Goal: Information Seeking & Learning: Learn about a topic

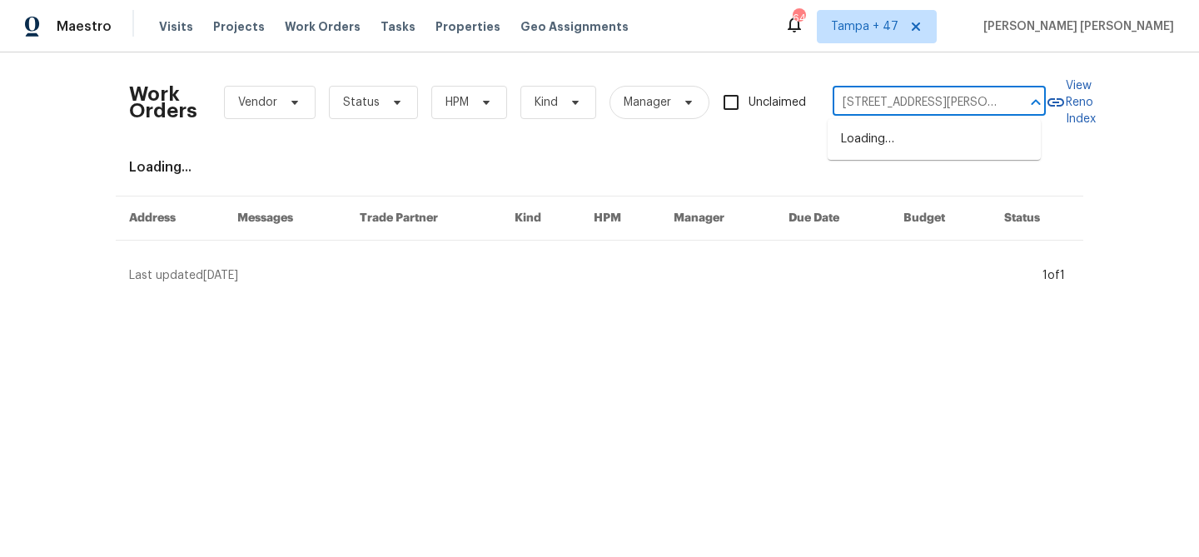
scroll to position [0, 15]
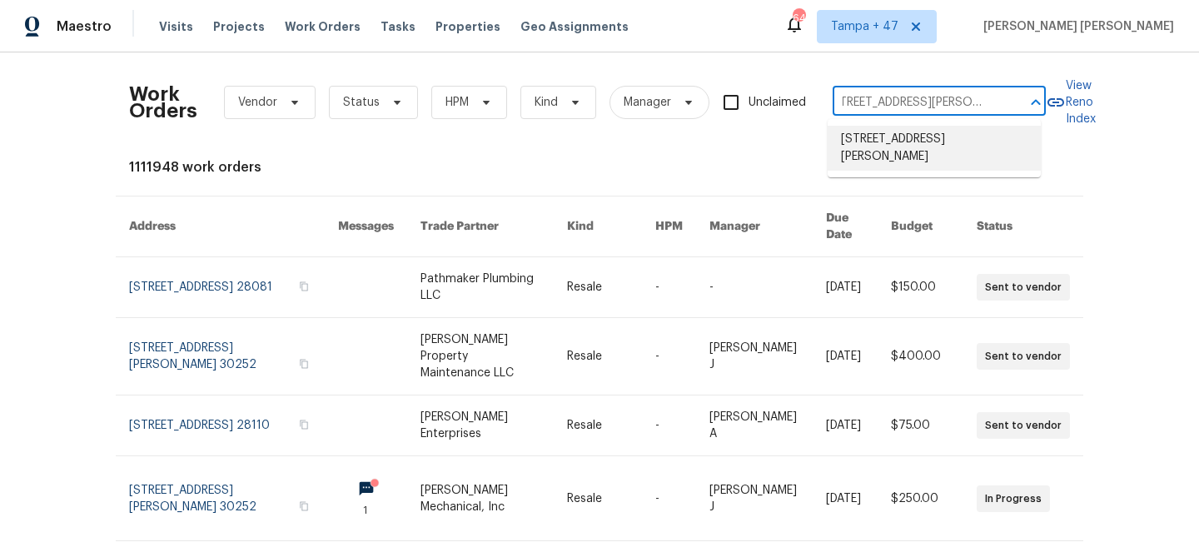
click at [890, 137] on li "[STREET_ADDRESS][PERSON_NAME]" at bounding box center [934, 148] width 213 height 45
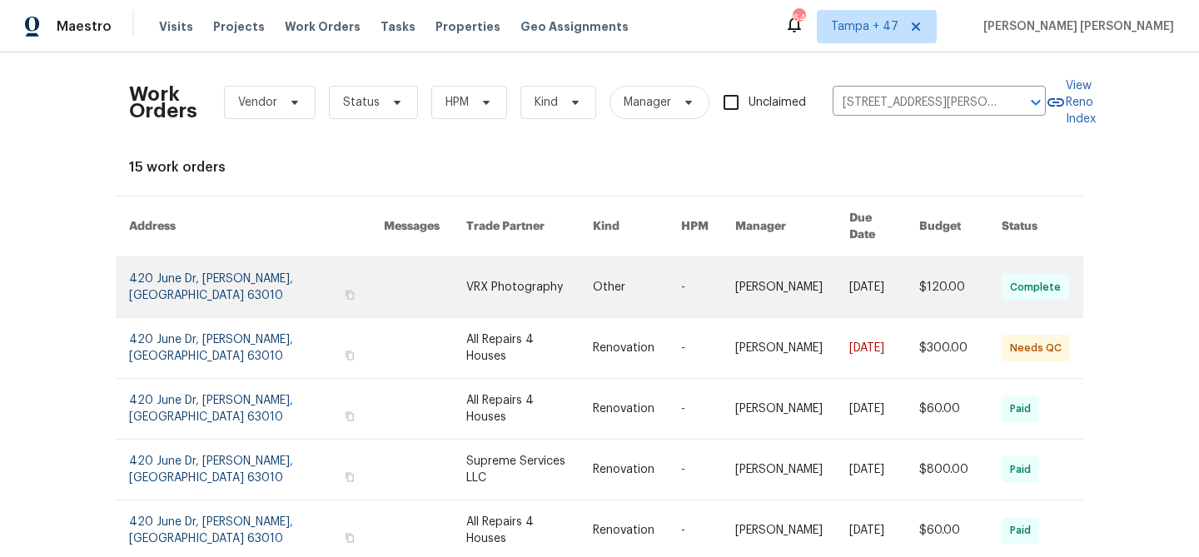
click at [874, 261] on link at bounding box center [884, 287] width 70 height 60
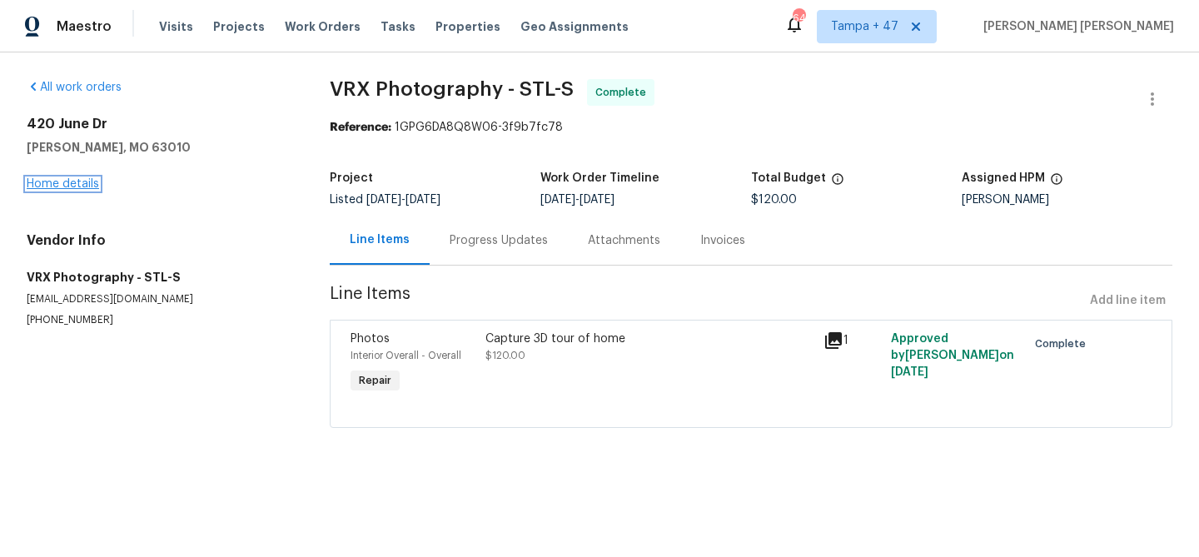
click at [80, 187] on link "Home details" at bounding box center [63, 184] width 72 height 12
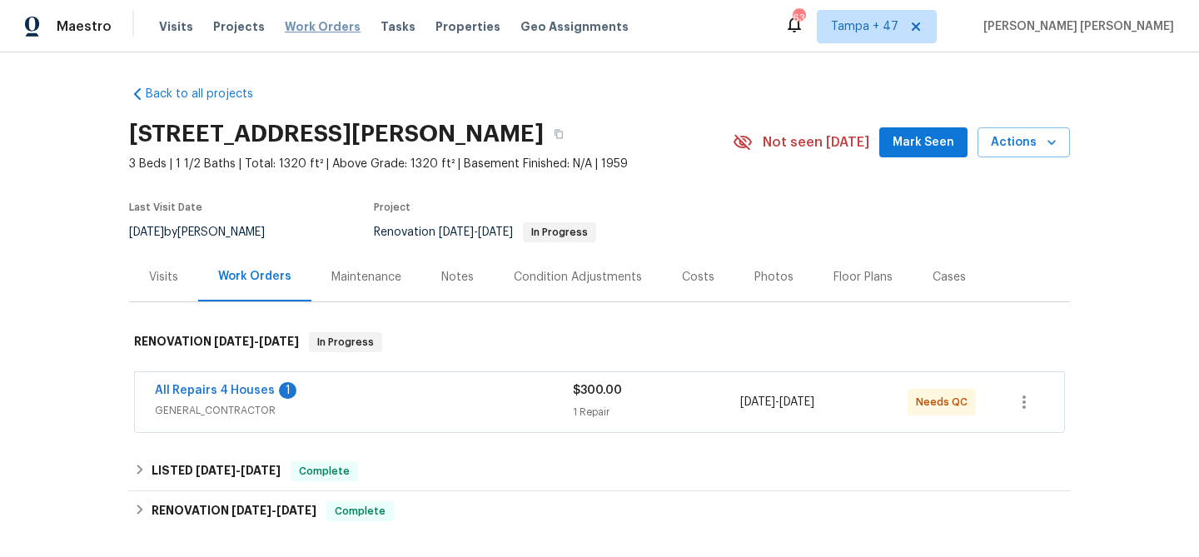
click at [306, 18] on span "Work Orders" at bounding box center [323, 26] width 76 height 17
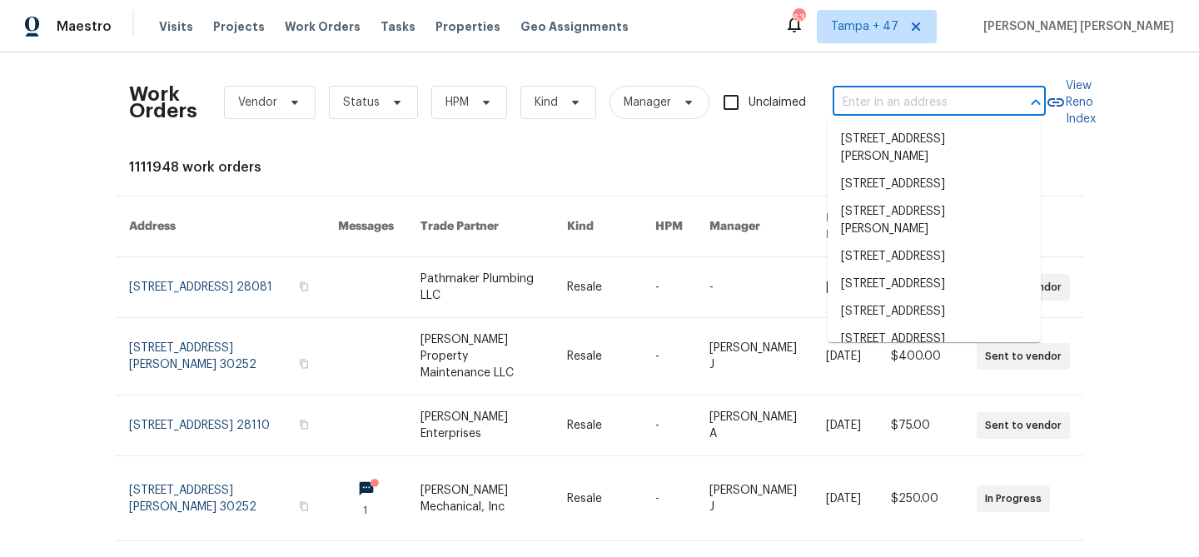
click at [929, 102] on input "text" at bounding box center [916, 103] width 167 height 26
paste input "[STREET_ADDRESS][PERSON_NAME]"
type input "[STREET_ADDRESS][PERSON_NAME]"
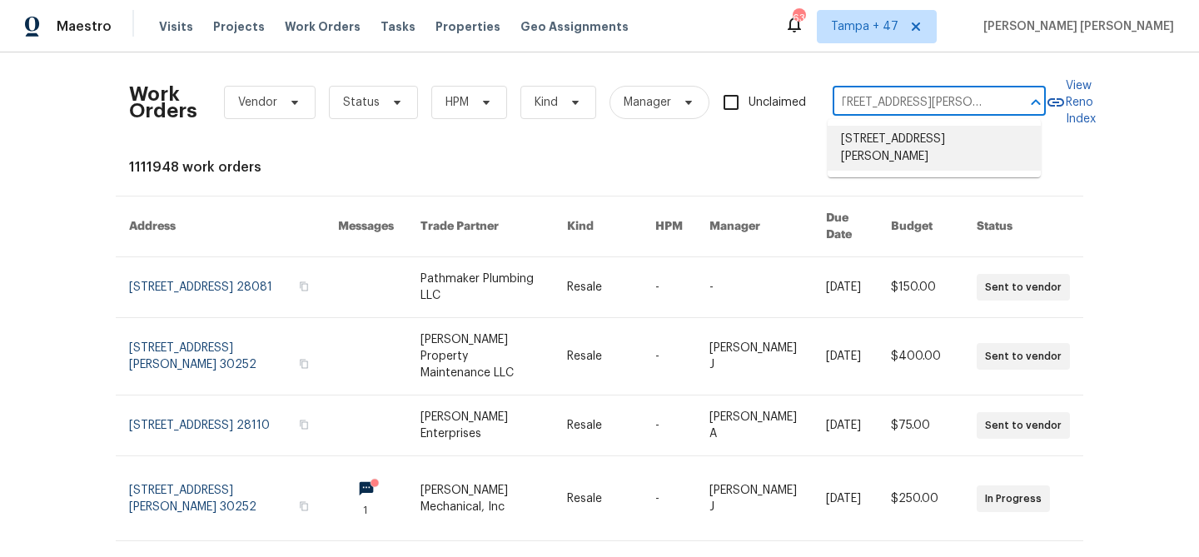
click at [929, 149] on li "[STREET_ADDRESS][PERSON_NAME]" at bounding box center [934, 148] width 213 height 45
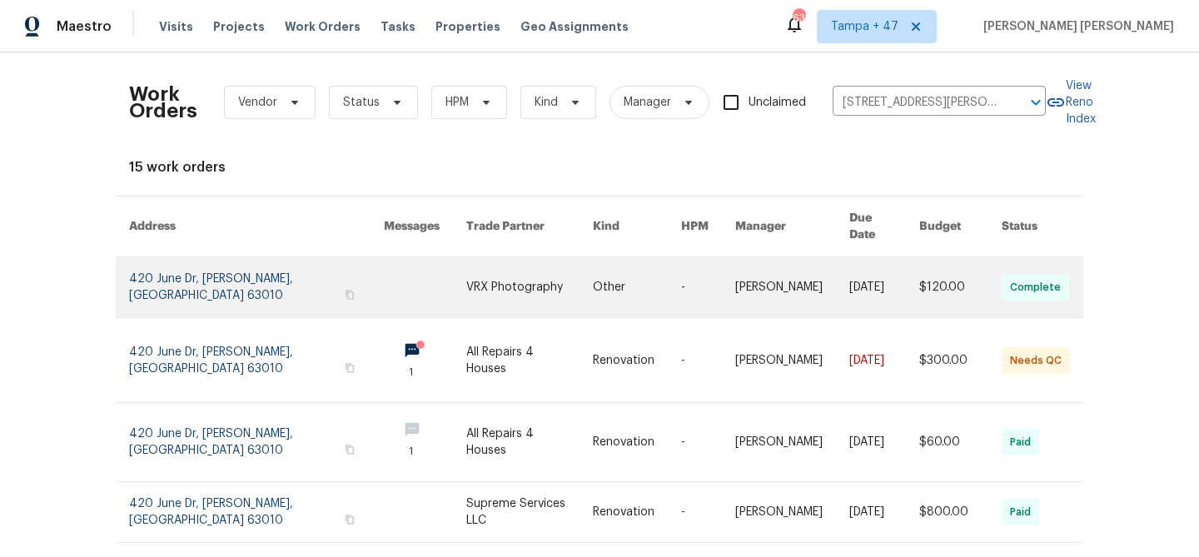
click at [883, 277] on link at bounding box center [884, 287] width 70 height 60
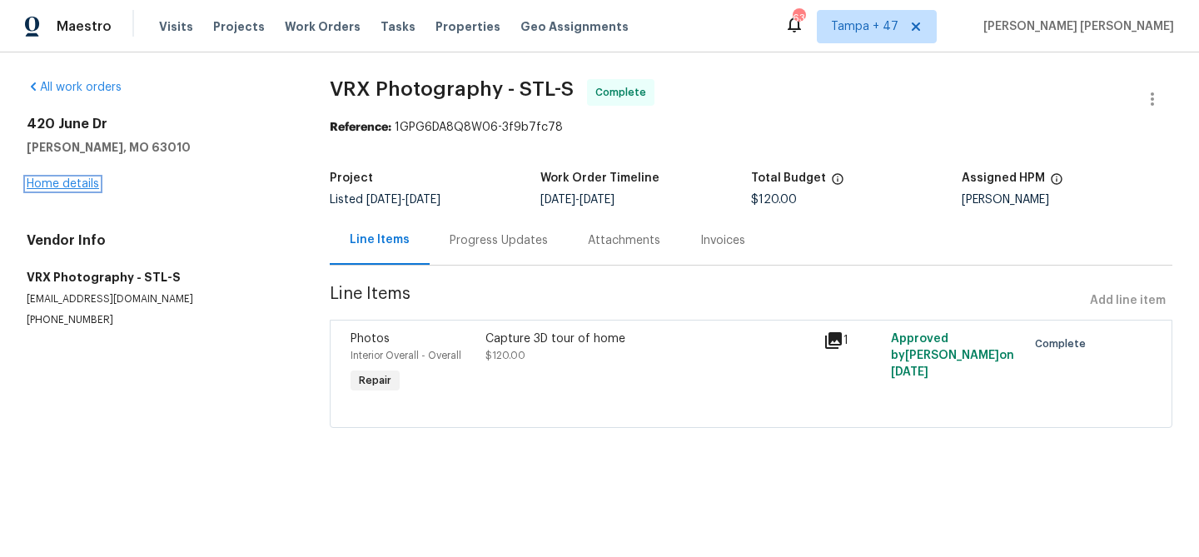
click at [74, 184] on link "Home details" at bounding box center [63, 184] width 72 height 12
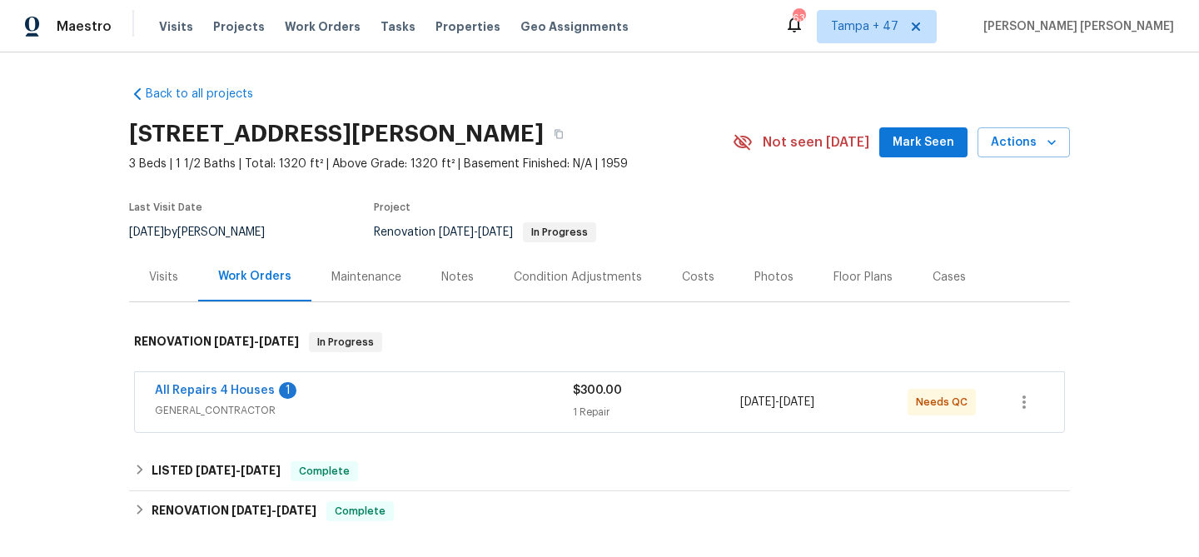
click at [159, 279] on div "Visits" at bounding box center [163, 277] width 29 height 17
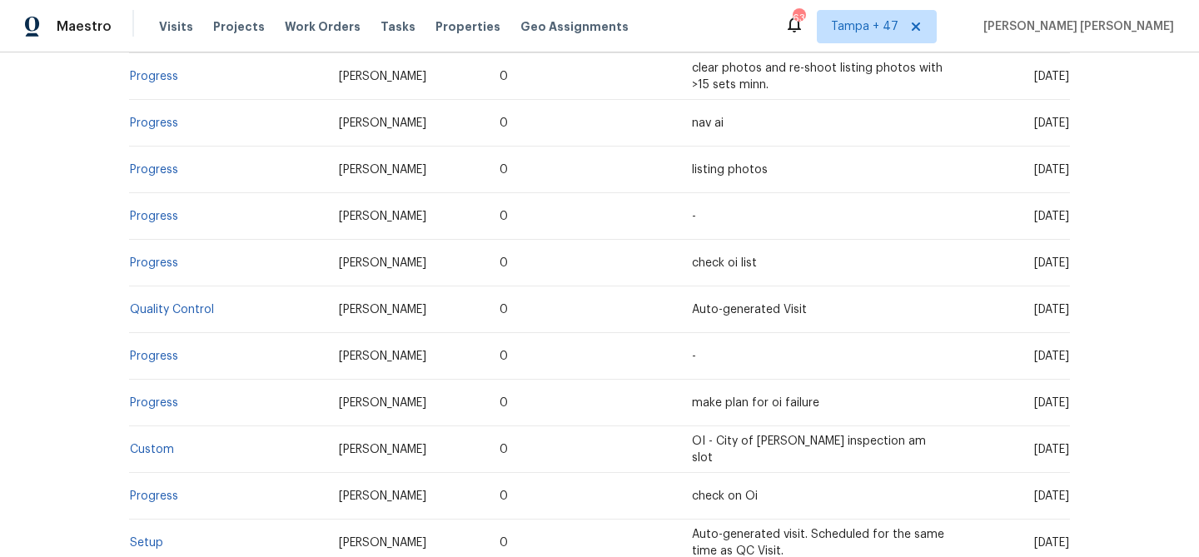
scroll to position [574, 0]
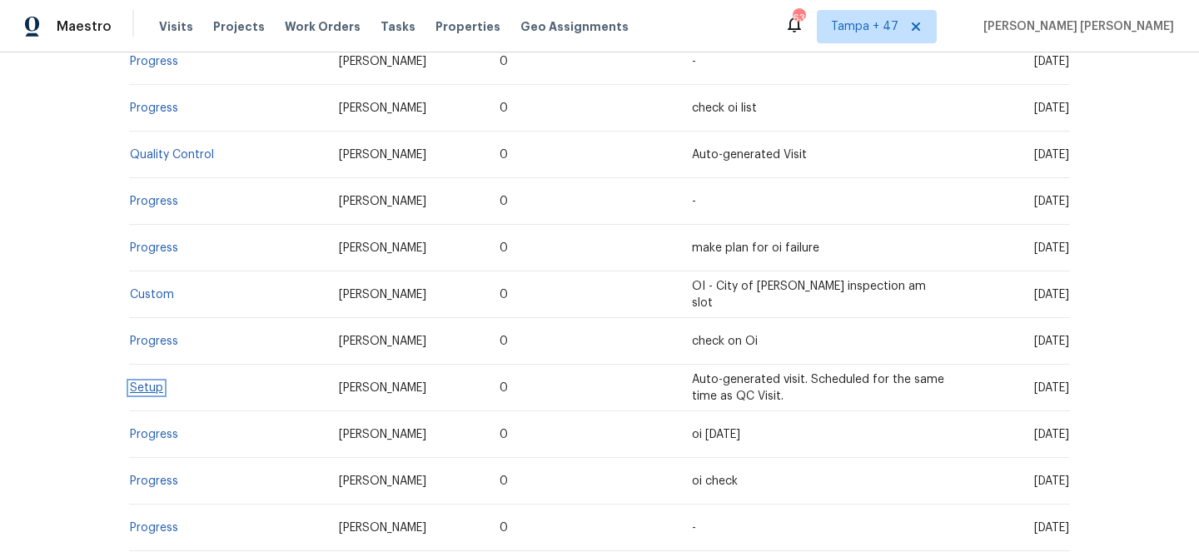
click at [142, 390] on link "Setup" at bounding box center [146, 388] width 33 height 12
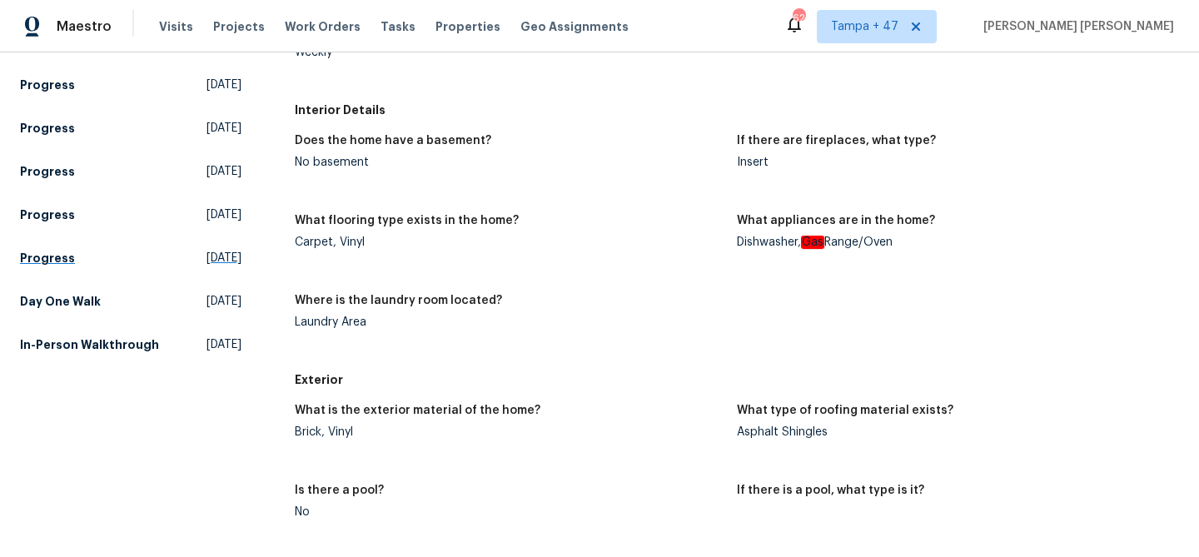
scroll to position [656, 0]
click at [79, 301] on h5 "Day One Walk" at bounding box center [60, 300] width 81 height 17
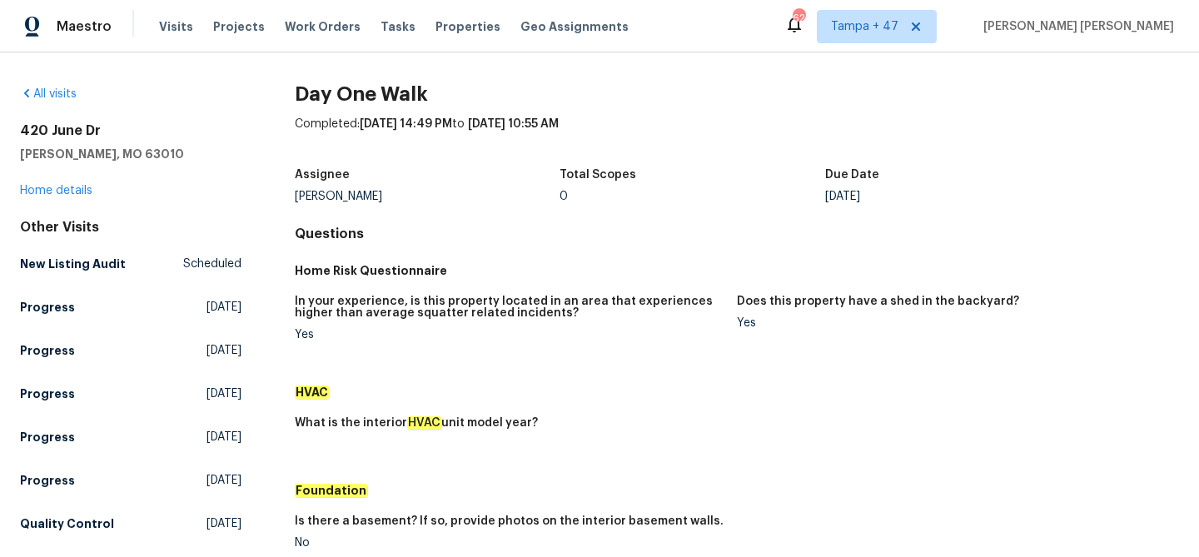
scroll to position [442, 0]
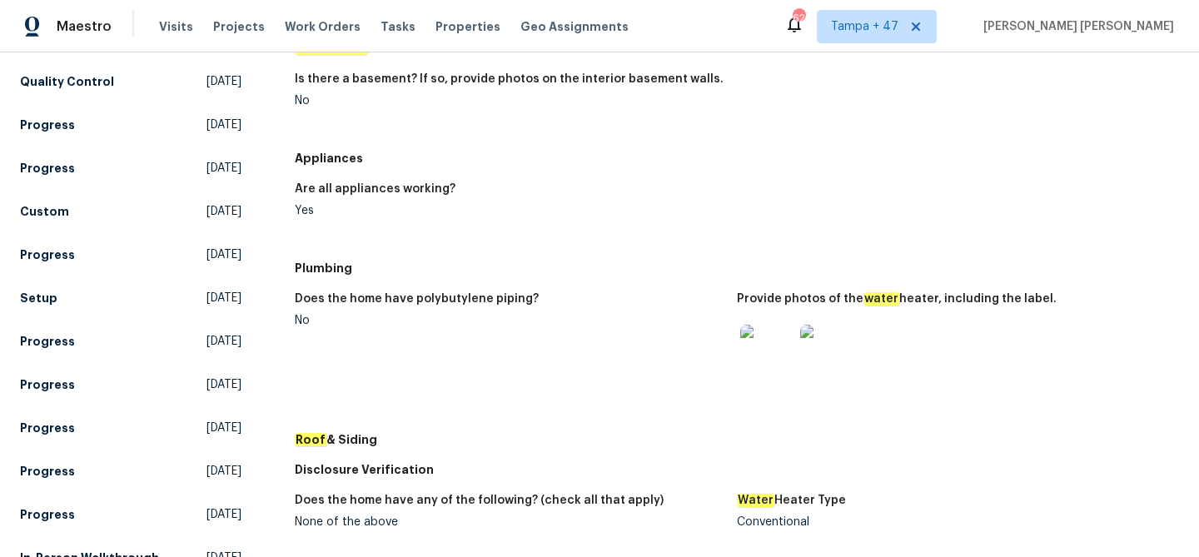
click at [765, 345] on img at bounding box center [766, 351] width 53 height 53
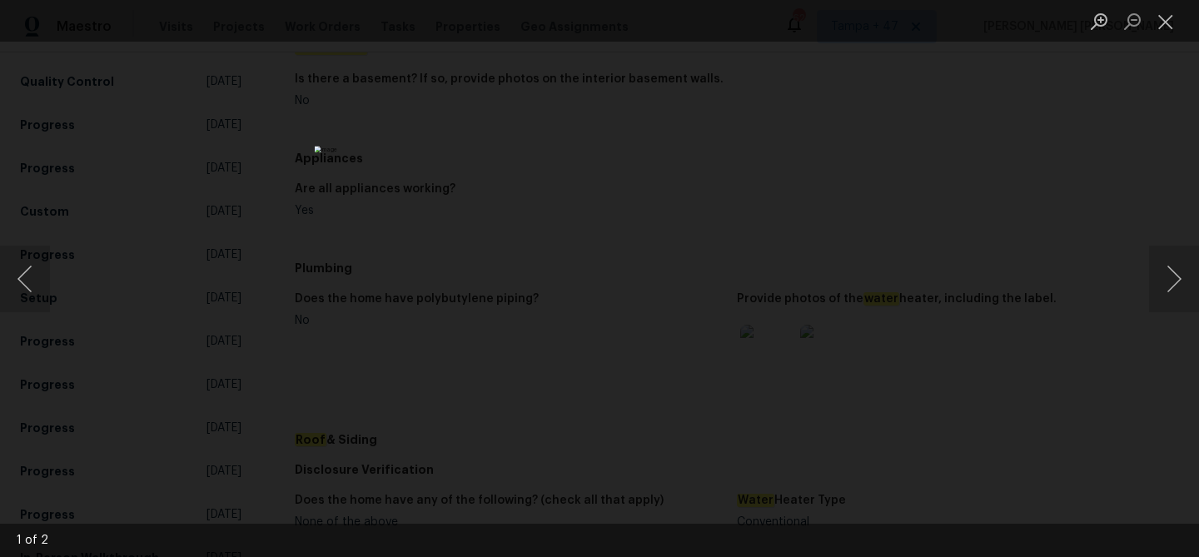
click at [569, 230] on img "Lightbox" at bounding box center [600, 278] width 570 height 265
click at [896, 316] on img "Lightbox" at bounding box center [630, 328] width 1145 height 532
click at [1128, 25] on button "Zoom out" at bounding box center [1132, 21] width 33 height 29
click at [1114, 88] on div "Lightbox" at bounding box center [599, 278] width 1199 height 557
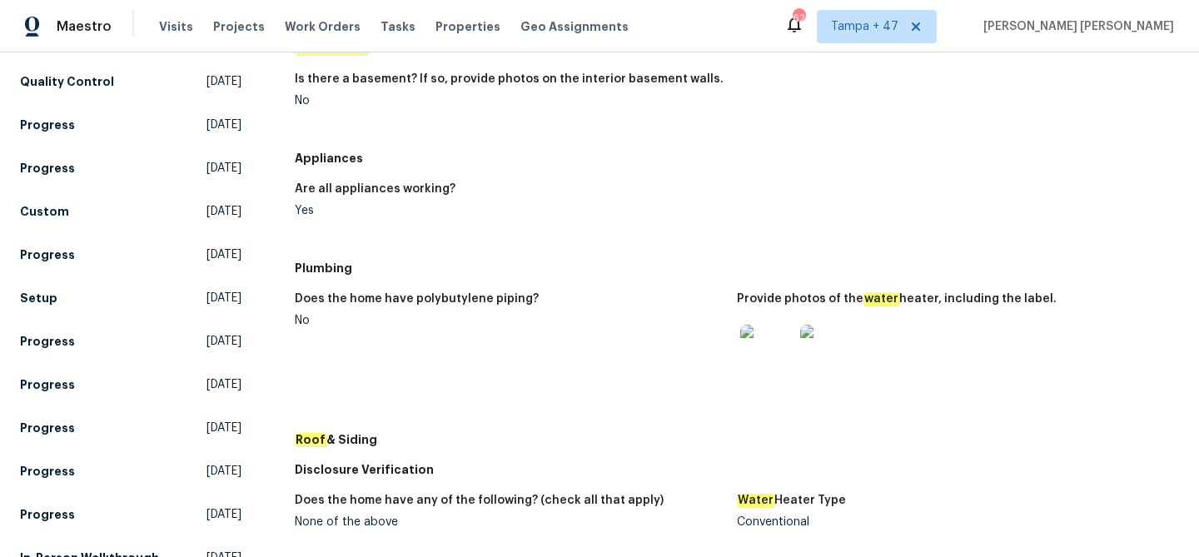
click at [823, 350] on img at bounding box center [826, 351] width 53 height 53
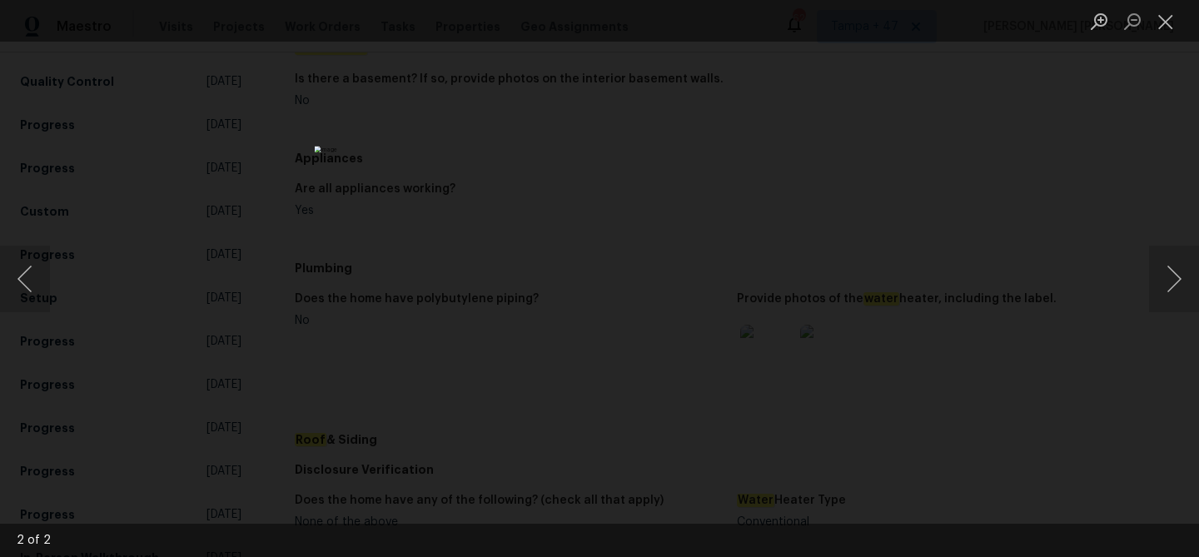
click at [940, 305] on div "Lightbox" at bounding box center [599, 278] width 1199 height 557
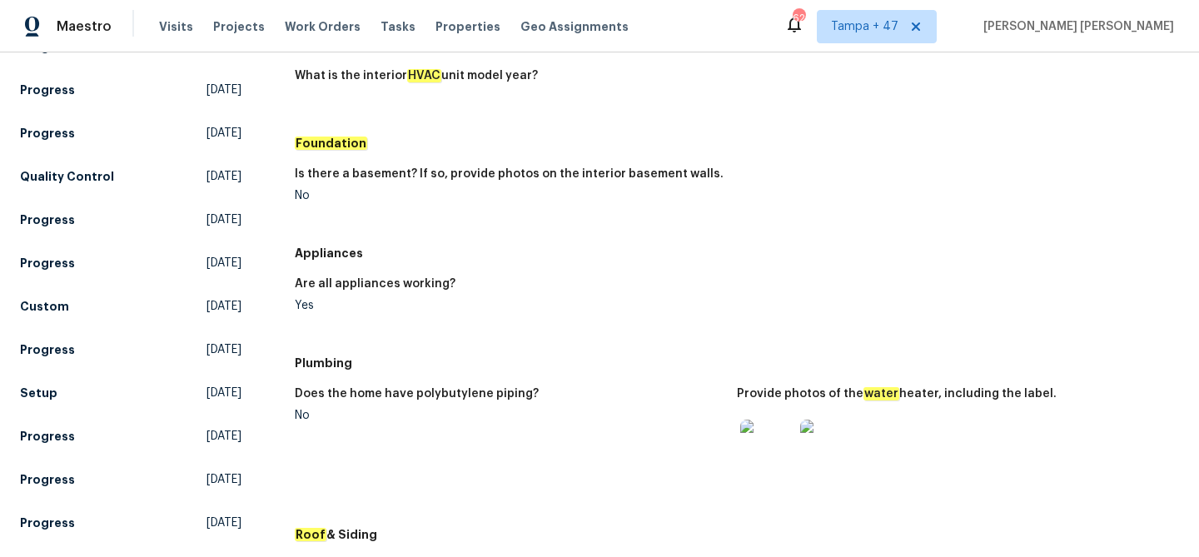
scroll to position [434, 0]
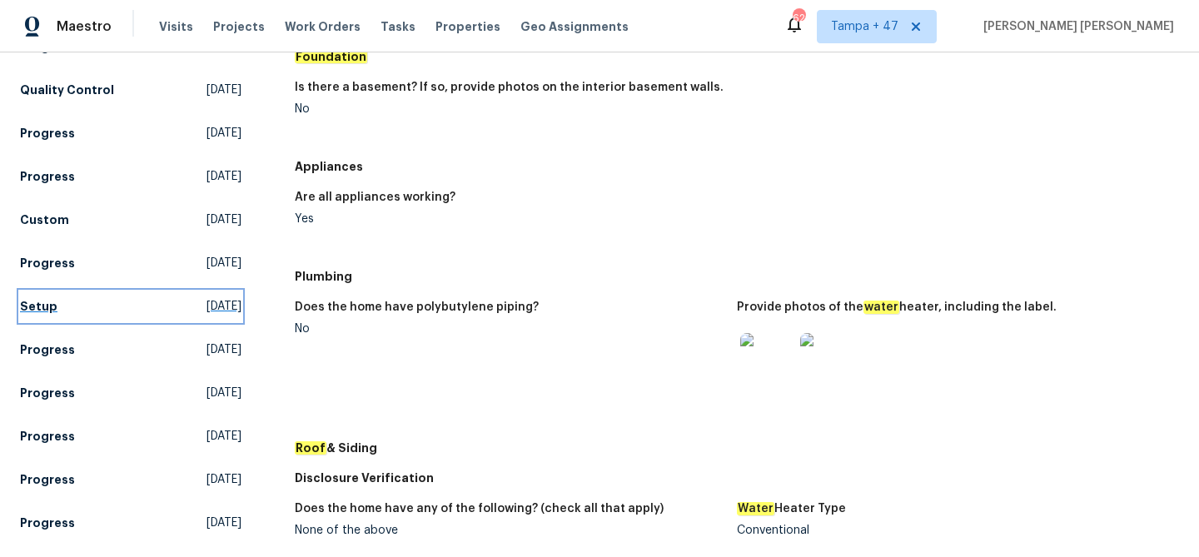
click at [206, 305] on span "[DATE]" at bounding box center [223, 306] width 35 height 17
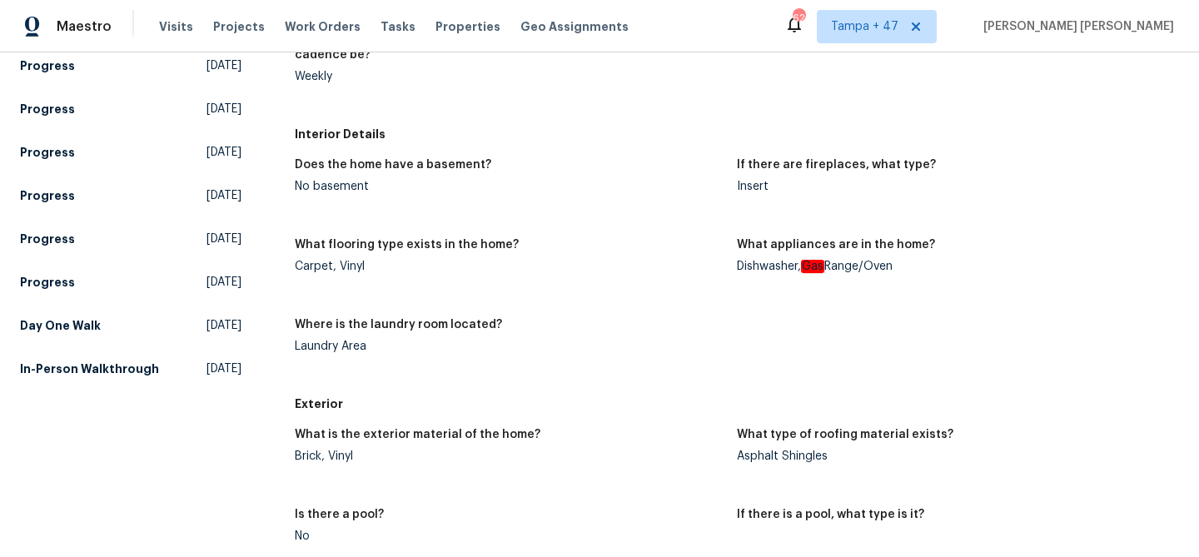
scroll to position [1136, 0]
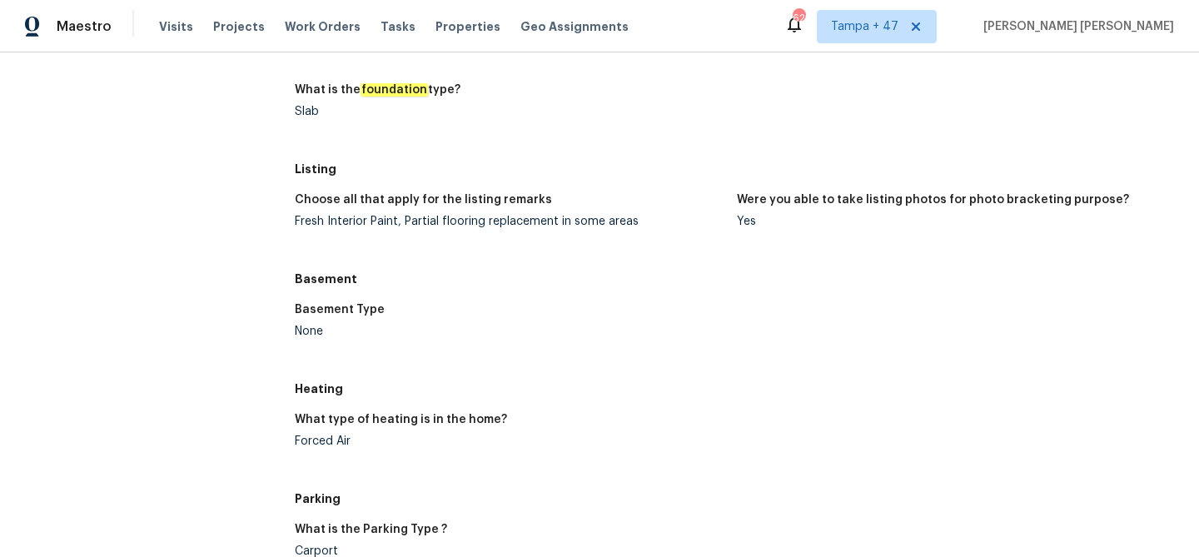
click at [306, 106] on div "Slab" at bounding box center [509, 112] width 429 height 12
copy div "Slab"
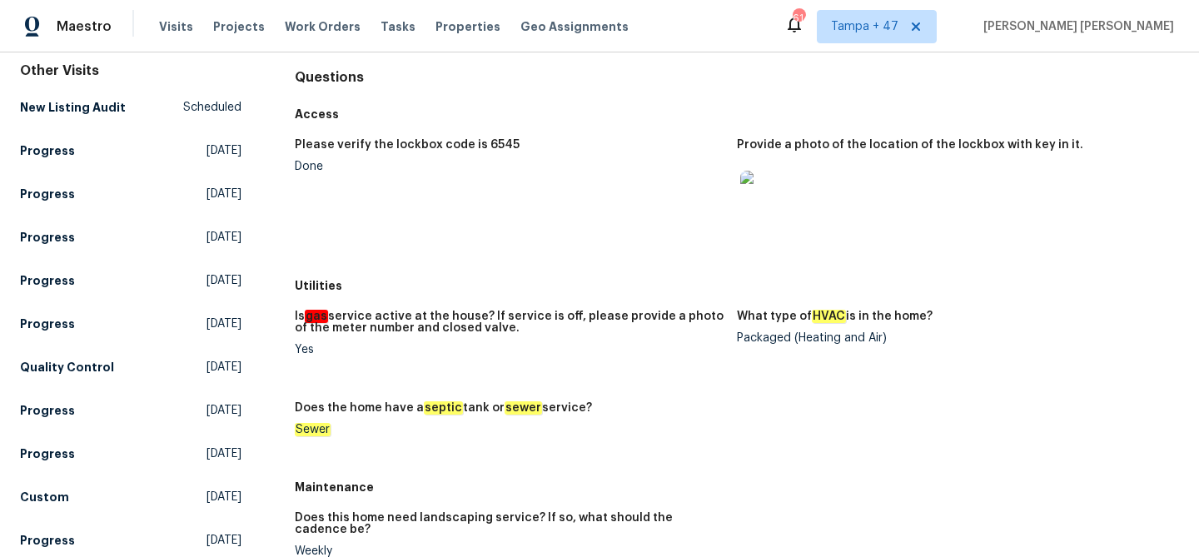
scroll to position [709, 0]
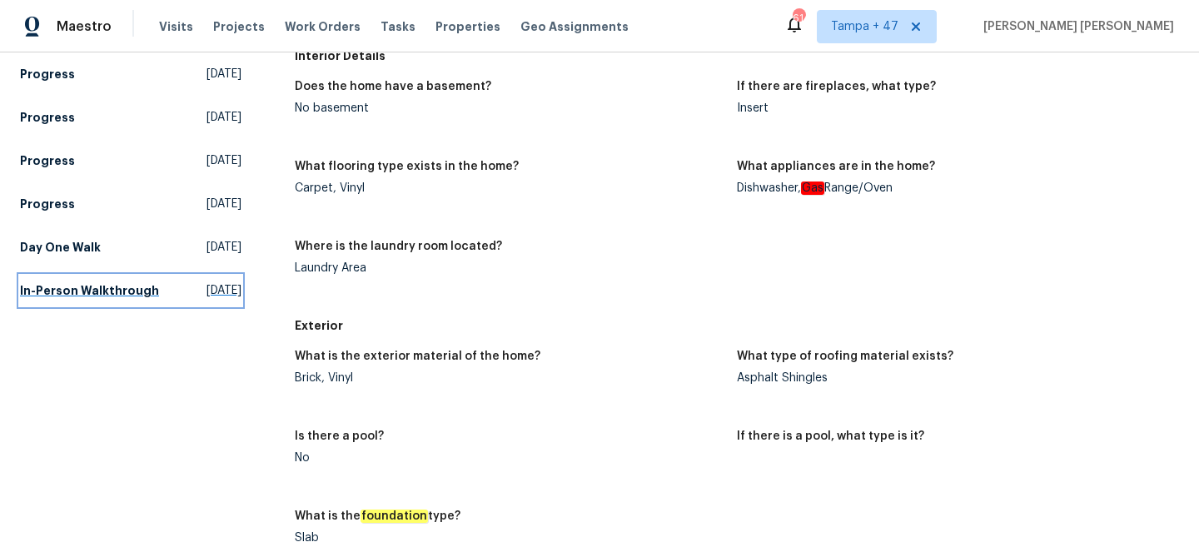
click at [86, 302] on link "In-Person Walkthrough [DATE]" at bounding box center [130, 291] width 221 height 30
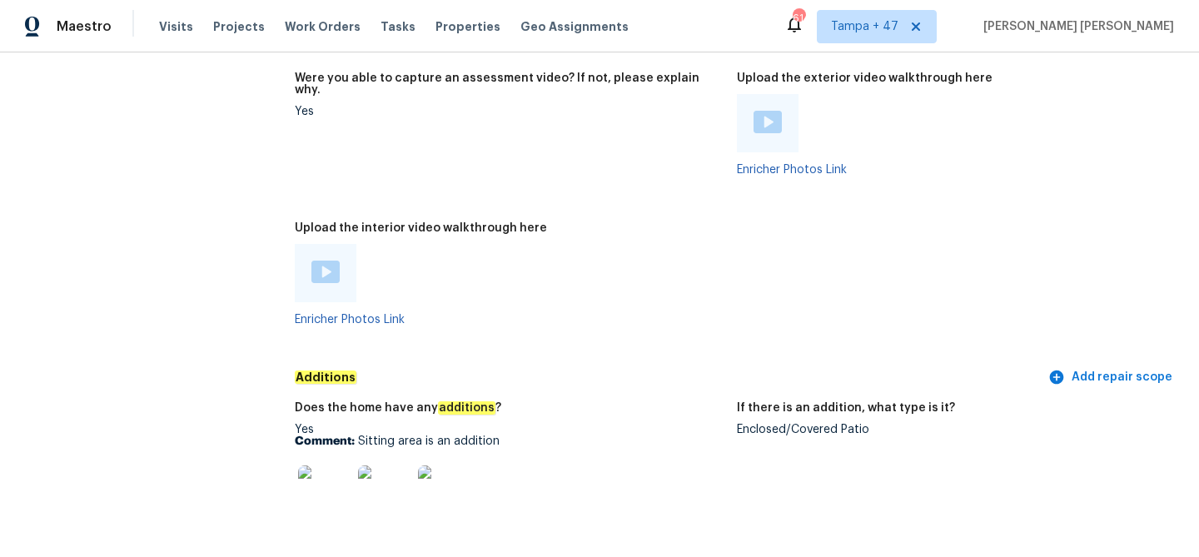
scroll to position [3776, 0]
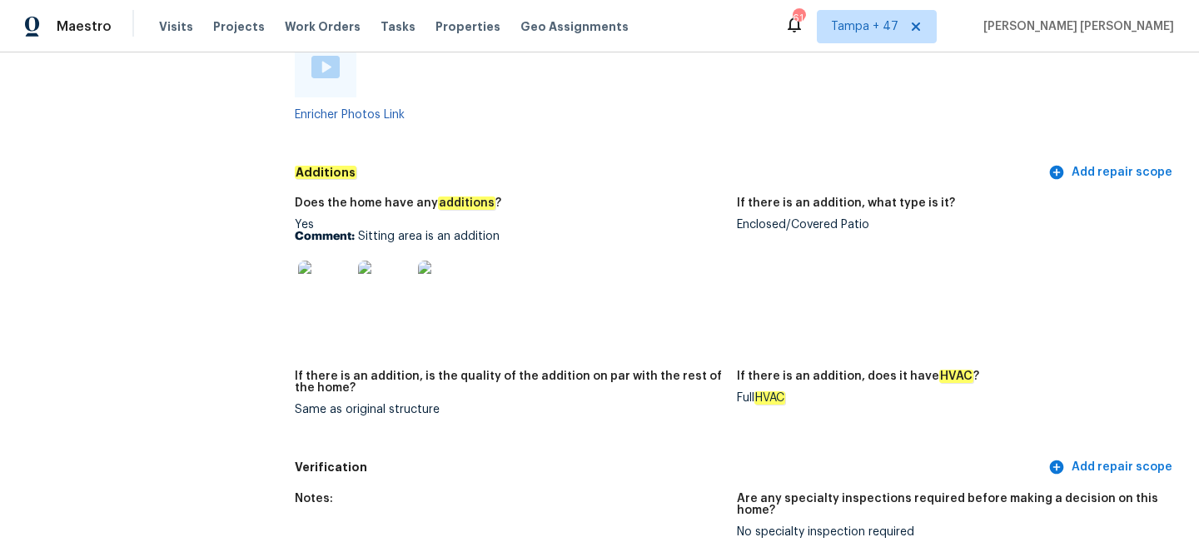
click at [326, 281] on img at bounding box center [324, 287] width 53 height 53
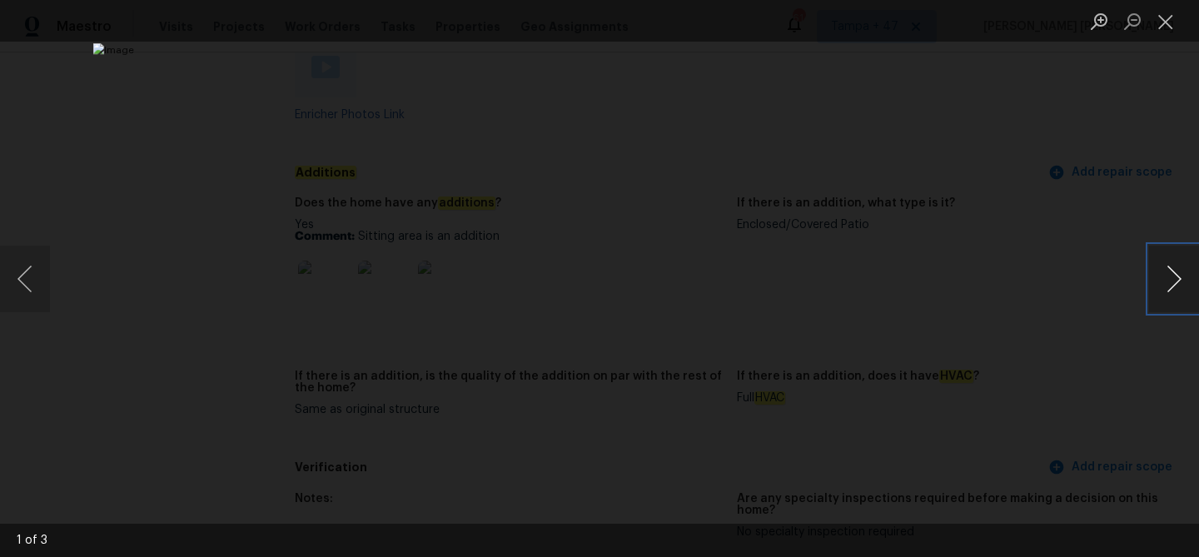
click at [1179, 284] on button "Next image" at bounding box center [1174, 279] width 50 height 67
click at [1145, 345] on div "Lightbox" at bounding box center [599, 278] width 1199 height 557
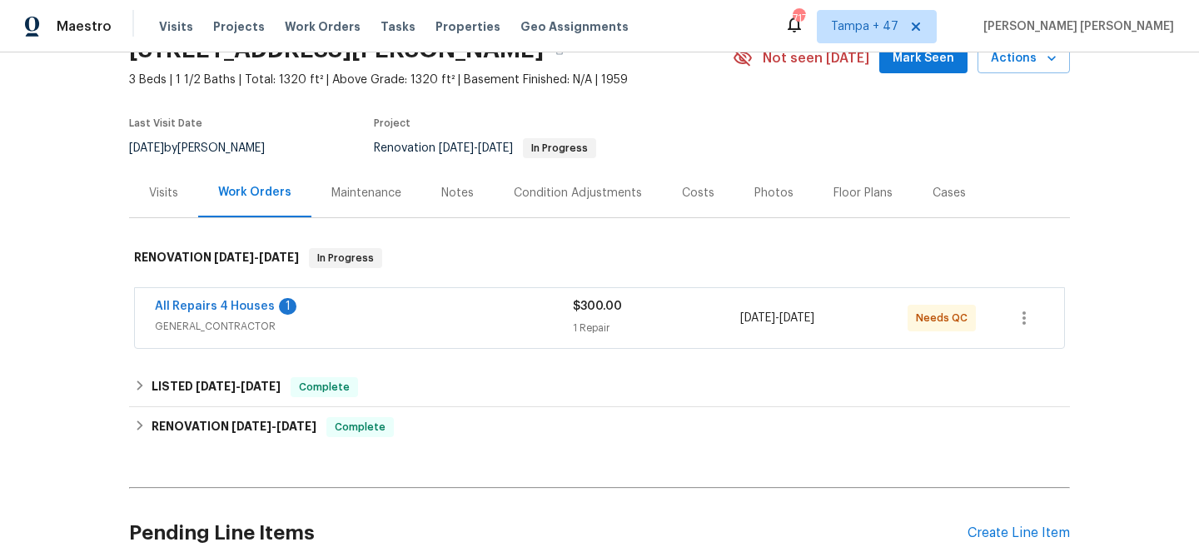
scroll to position [241, 0]
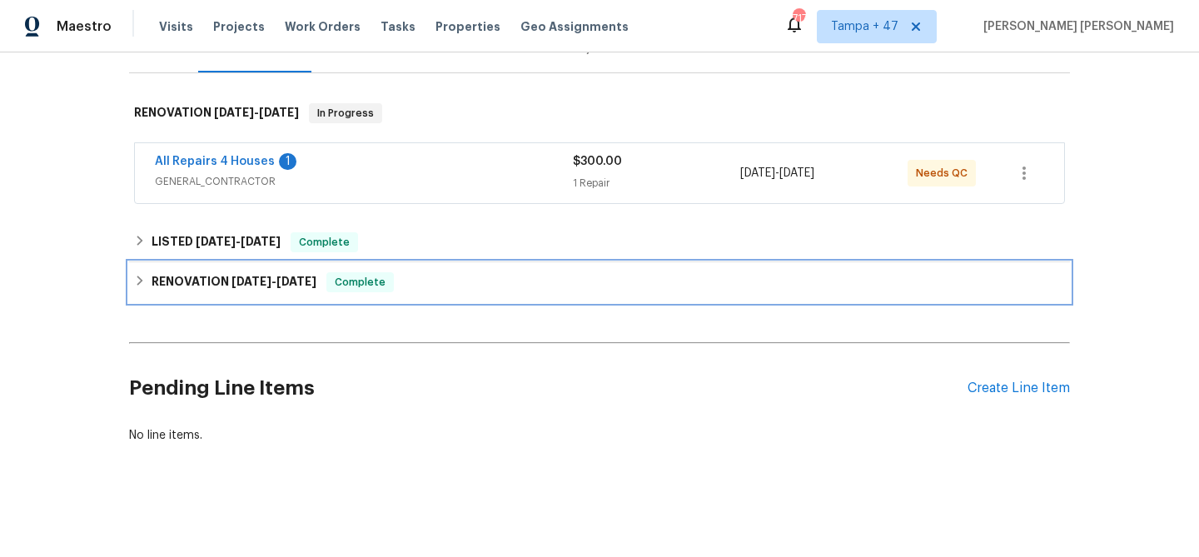
click at [446, 272] on div "RENOVATION 6/25/25 - 9/5/25 Complete" at bounding box center [599, 282] width 931 height 20
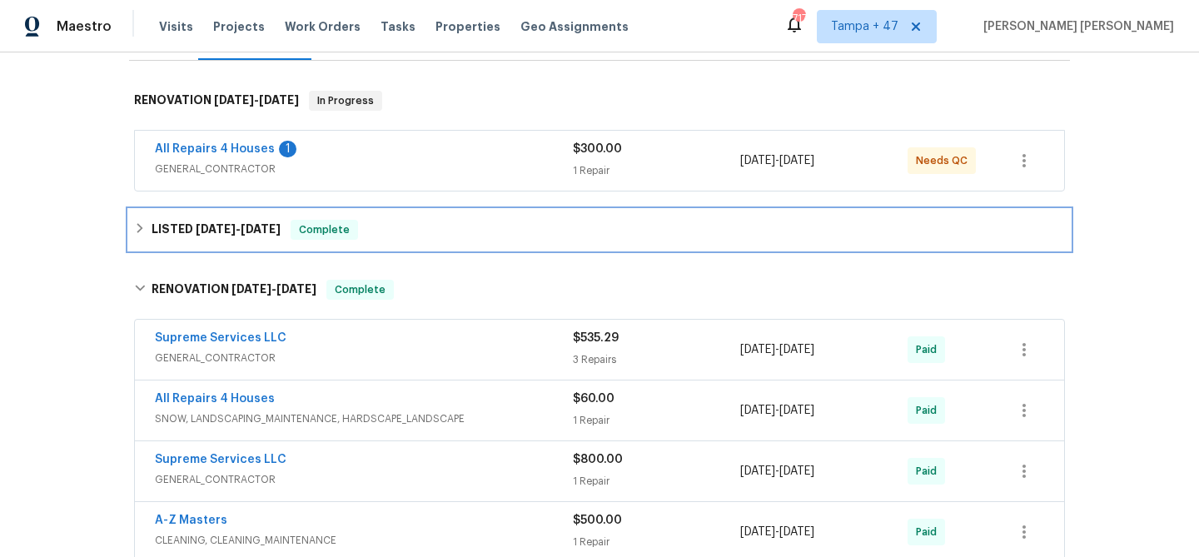
click at [466, 218] on div "LISTED 9/18/25 - 9/20/25 Complete" at bounding box center [599, 230] width 941 height 40
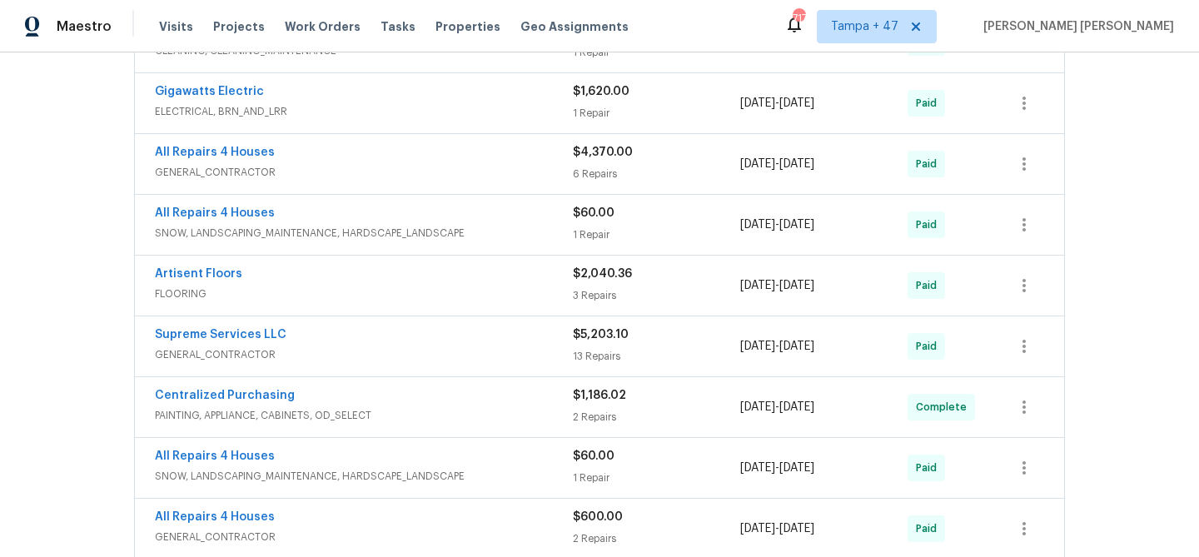
scroll to position [989, 0]
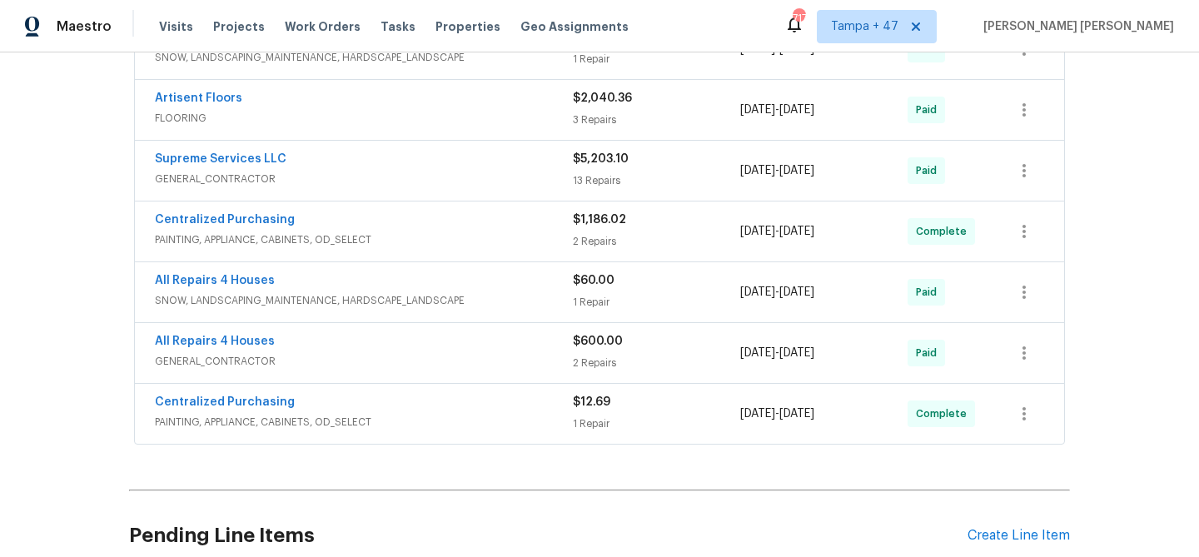
click at [523, 405] on div "Centralized Purchasing" at bounding box center [364, 404] width 418 height 20
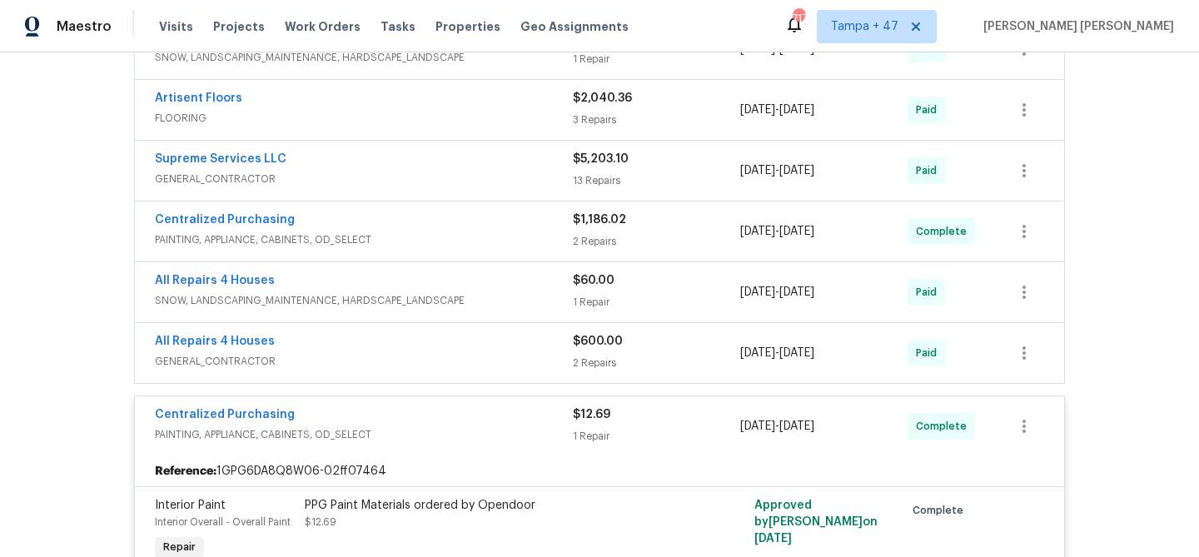
click at [540, 344] on div "All Repairs 4 Houses" at bounding box center [364, 343] width 418 height 20
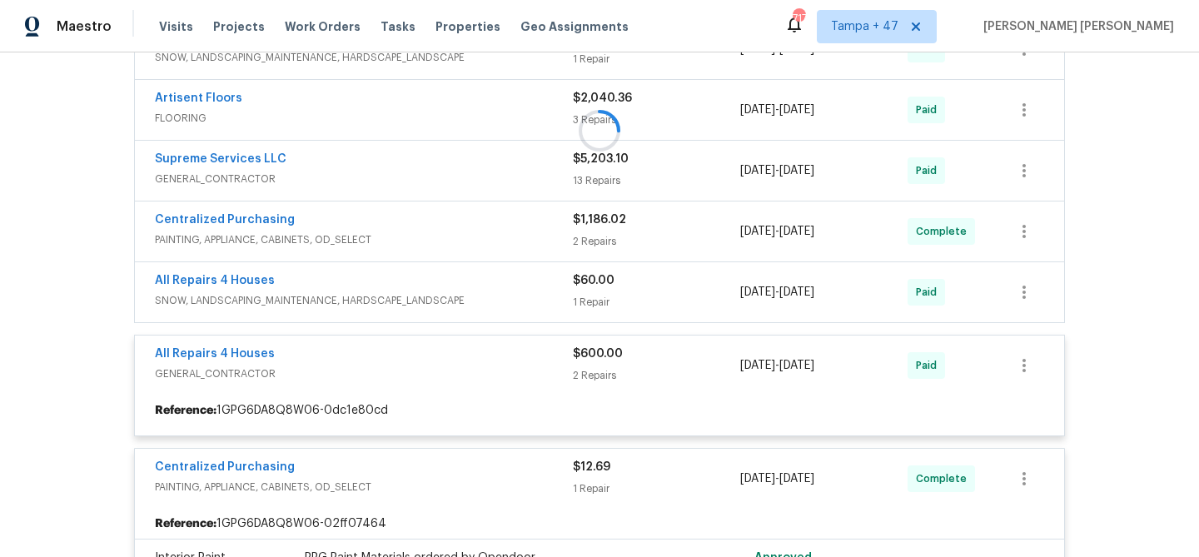
scroll to position [860, 0]
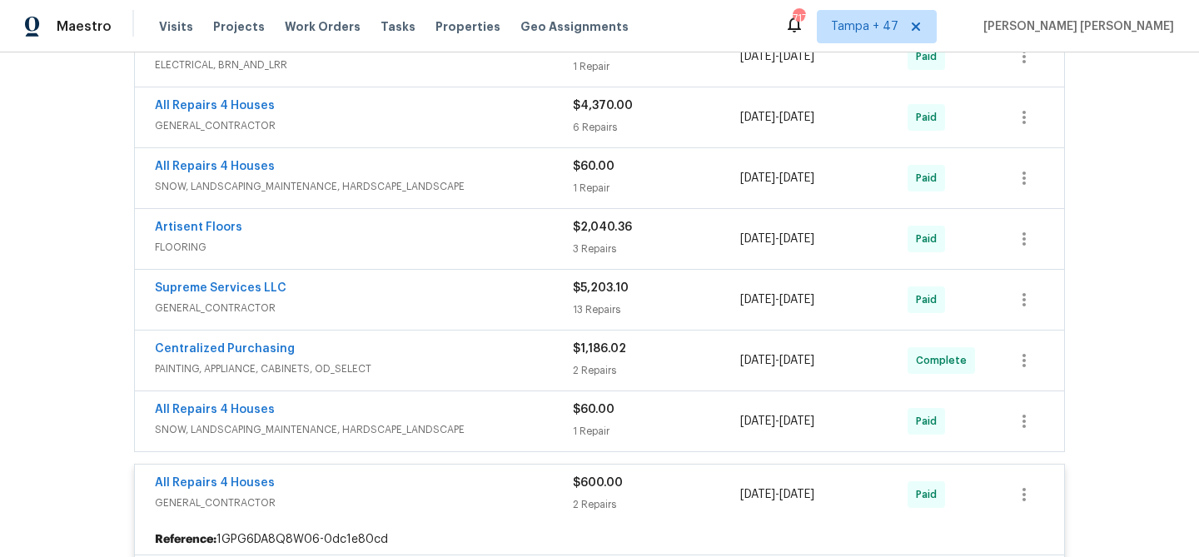
click at [532, 421] on span "SNOW, LANDSCAPING_MAINTENANCE, HARDSCAPE_LANDSCAPE" at bounding box center [364, 429] width 418 height 17
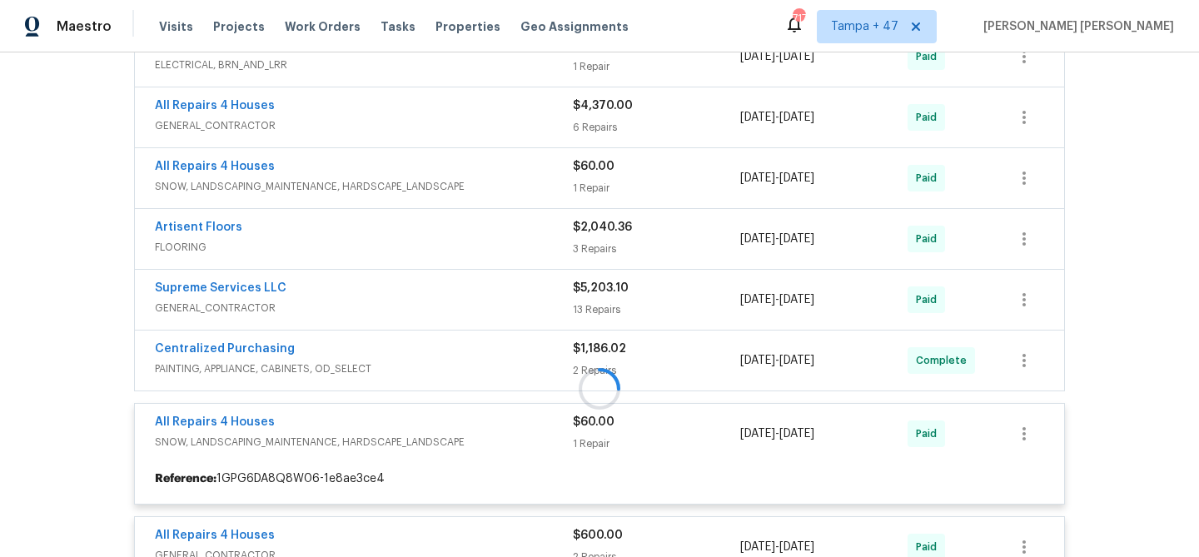
click at [552, 360] on div at bounding box center [599, 388] width 941 height 1323
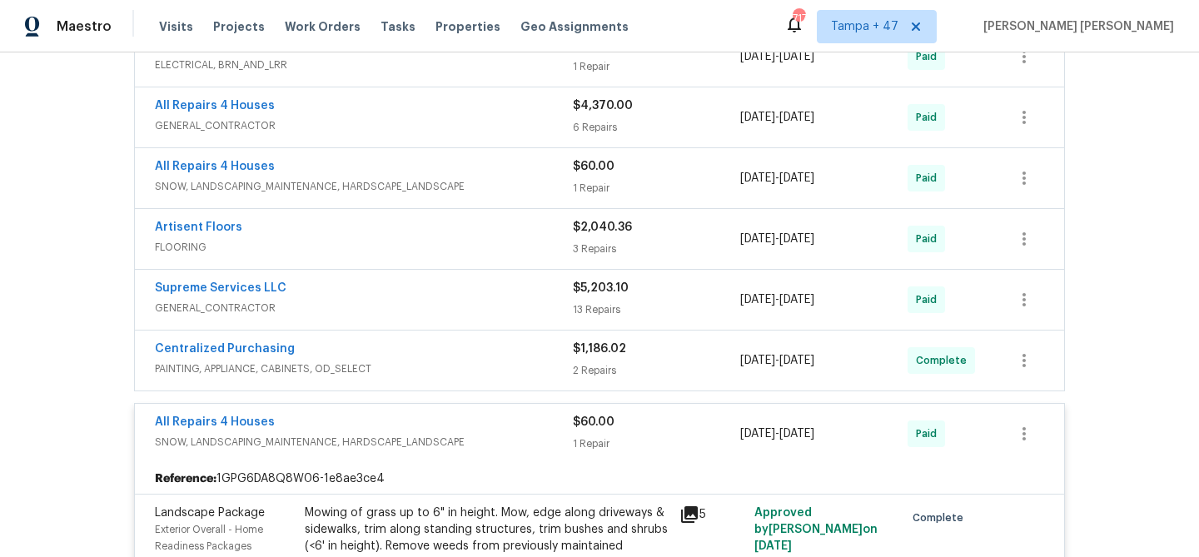
click at [549, 356] on div "Centralized Purchasing" at bounding box center [364, 351] width 418 height 20
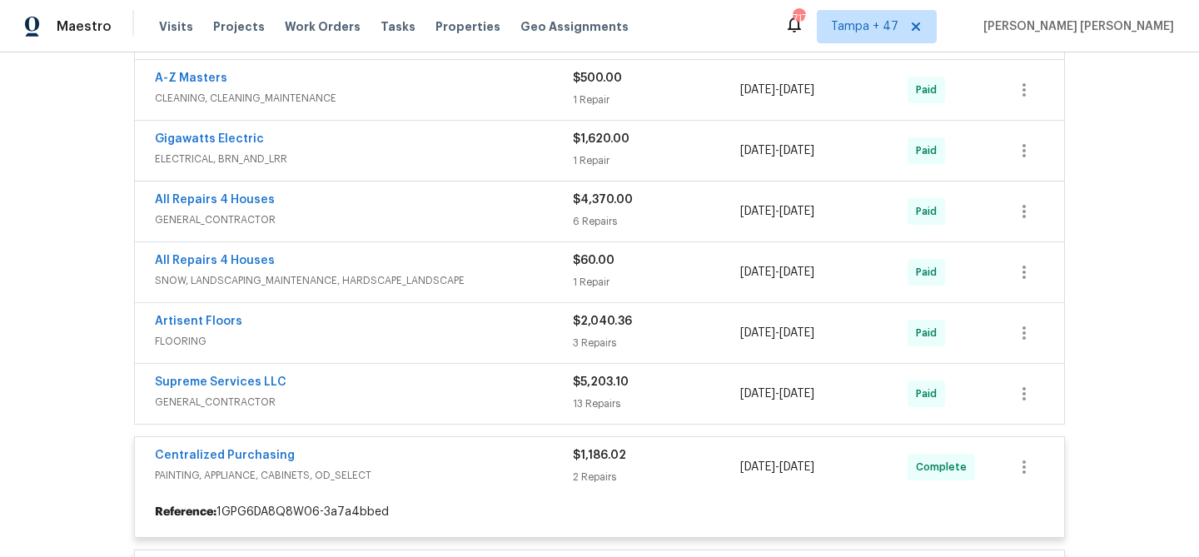
scroll to position [758, 0]
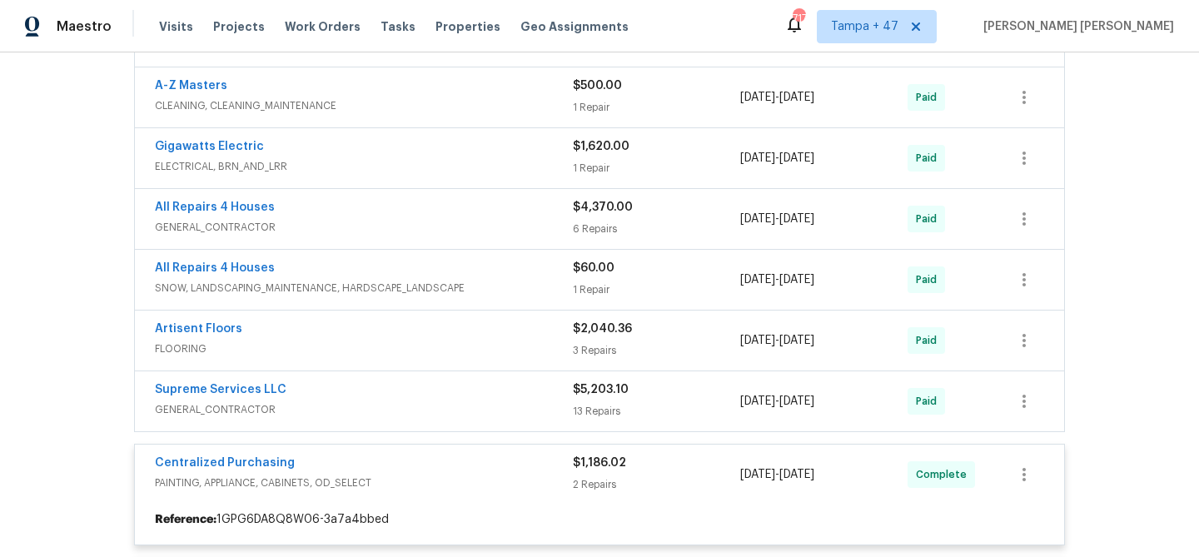
click at [517, 389] on div "Supreme Services LLC" at bounding box center [364, 391] width 418 height 20
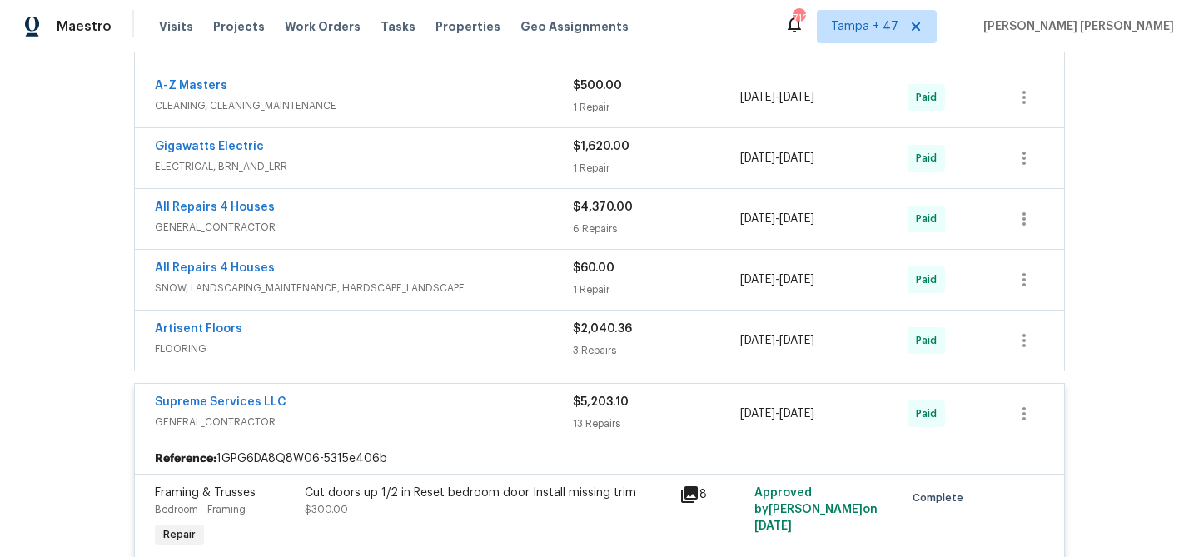
click at [554, 331] on div "Artisent Floors" at bounding box center [364, 331] width 418 height 20
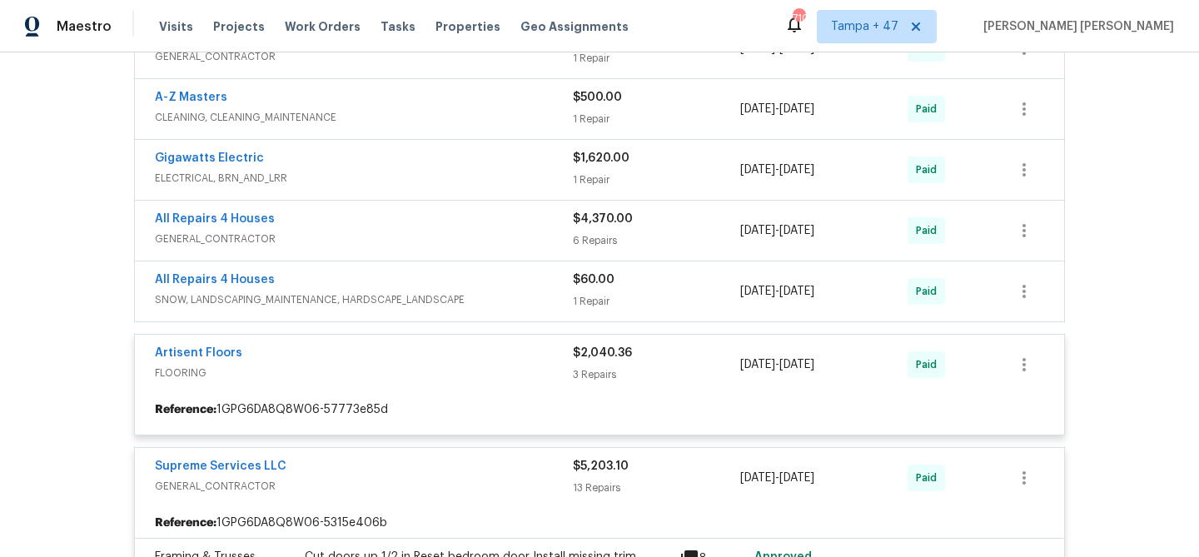
scroll to position [731, 0]
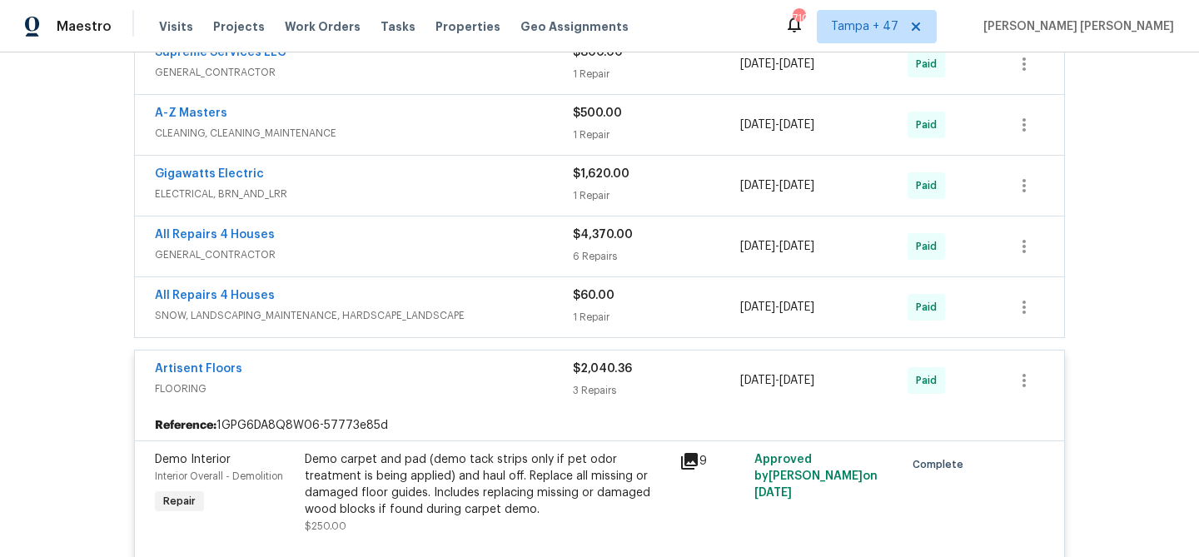
click at [530, 297] on div "All Repairs 4 Houses" at bounding box center [364, 297] width 418 height 20
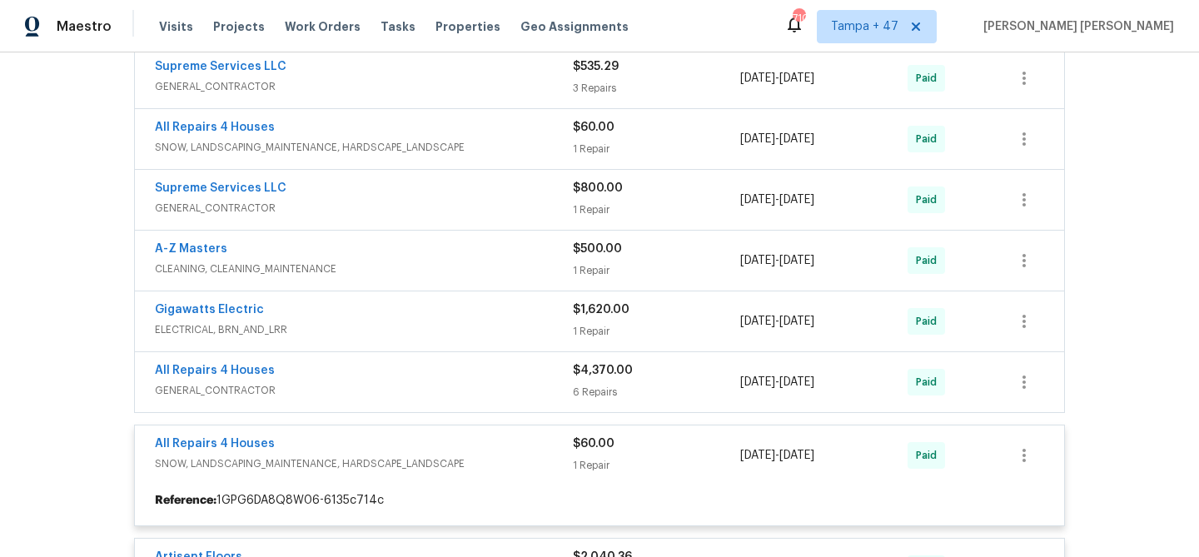
scroll to position [588, 0]
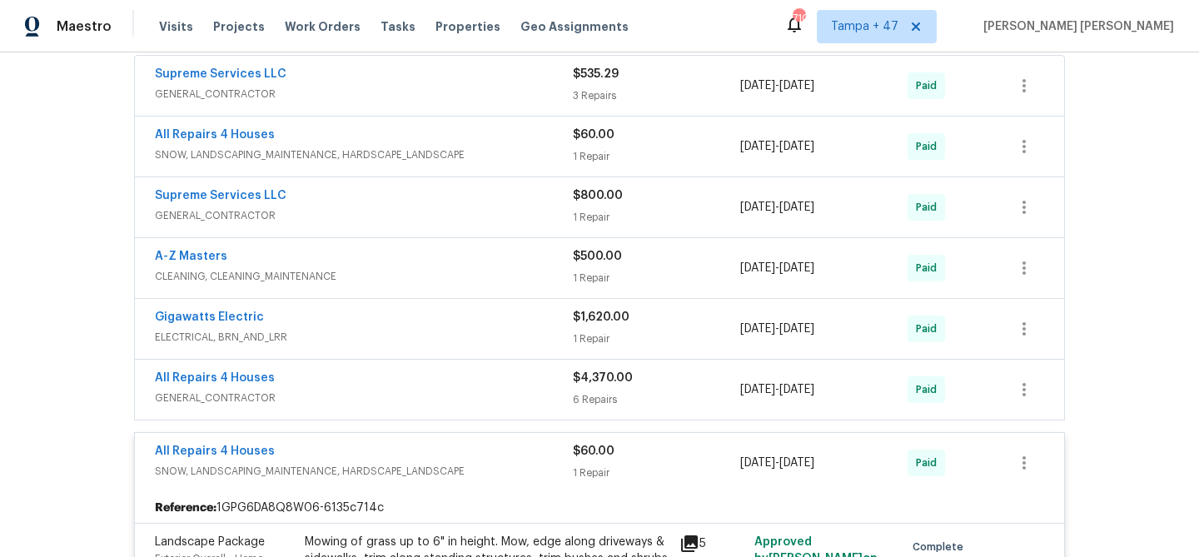
click at [500, 390] on span "GENERAL_CONTRACTOR" at bounding box center [364, 398] width 418 height 17
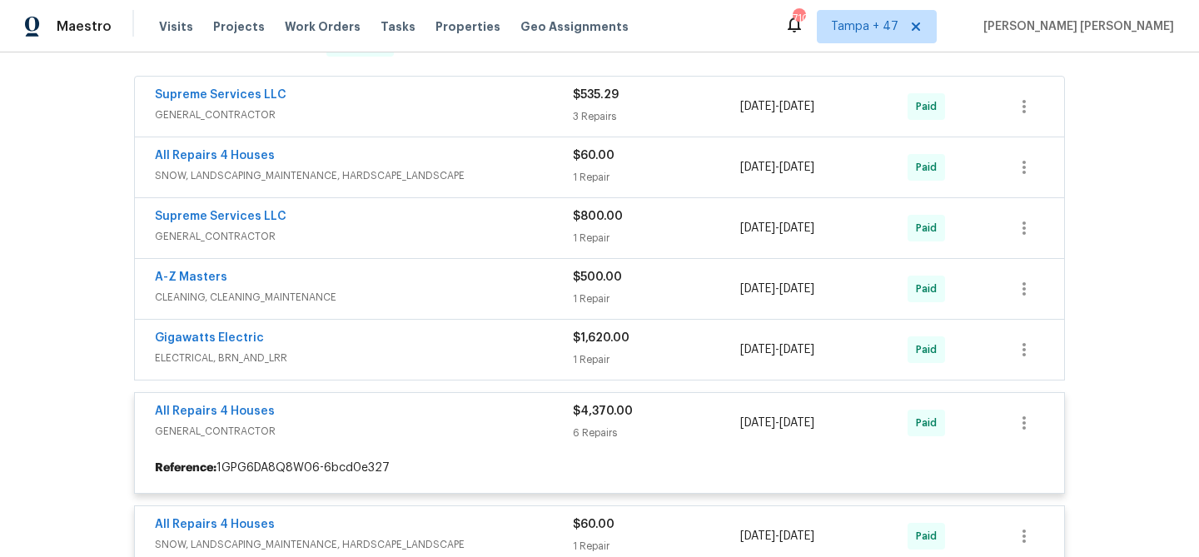
scroll to position [556, 0]
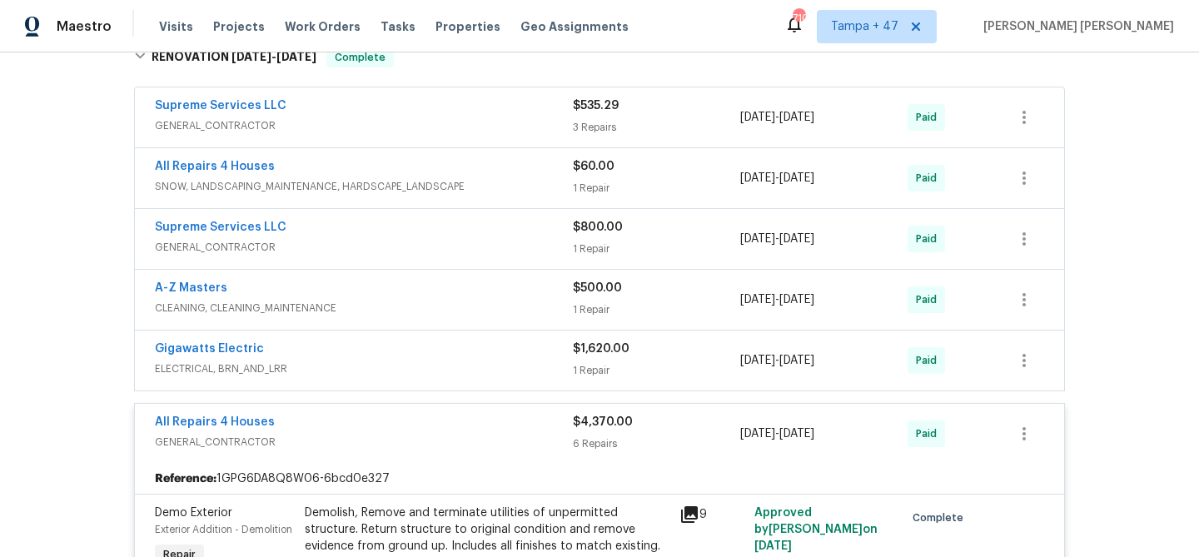
click at [525, 348] on div "Gigawatts Electric" at bounding box center [364, 351] width 418 height 20
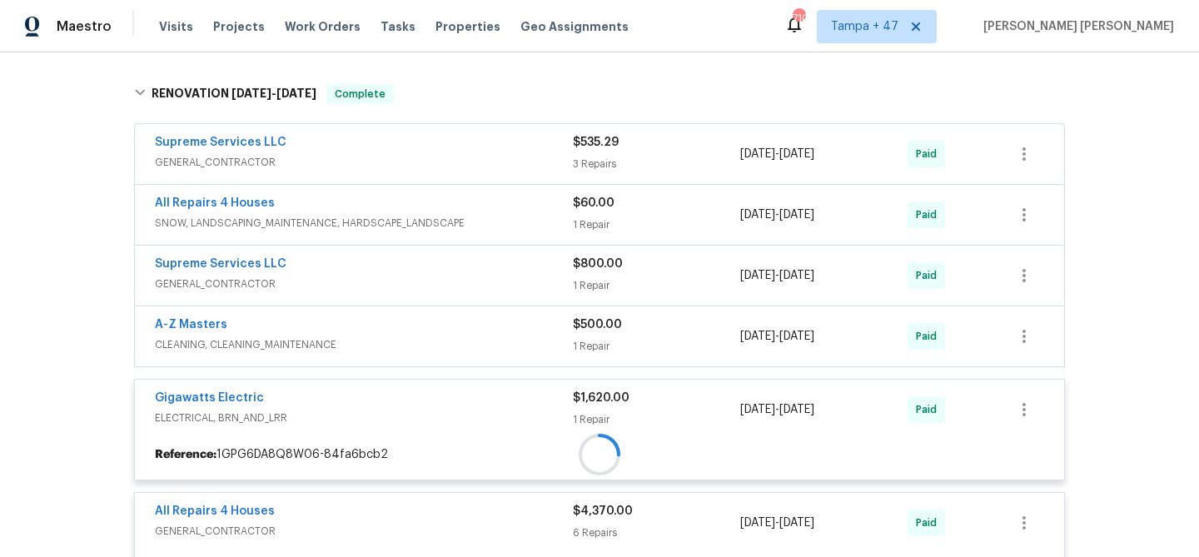
scroll to position [438, 0]
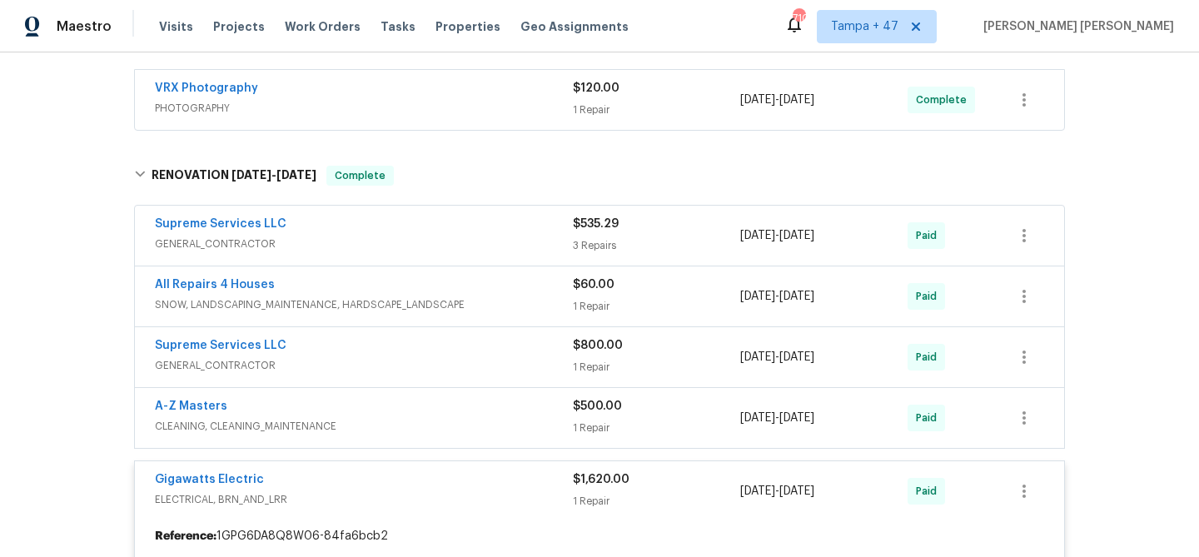
click at [513, 413] on div "A-Z Masters" at bounding box center [364, 408] width 418 height 20
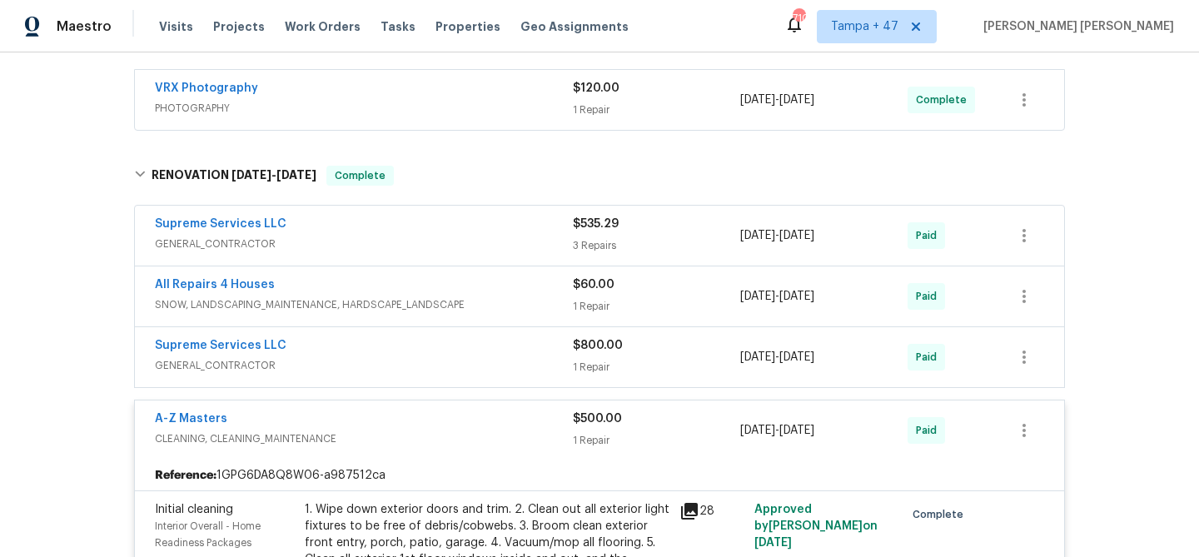
click at [508, 355] on div "Supreme Services LLC" at bounding box center [364, 347] width 418 height 20
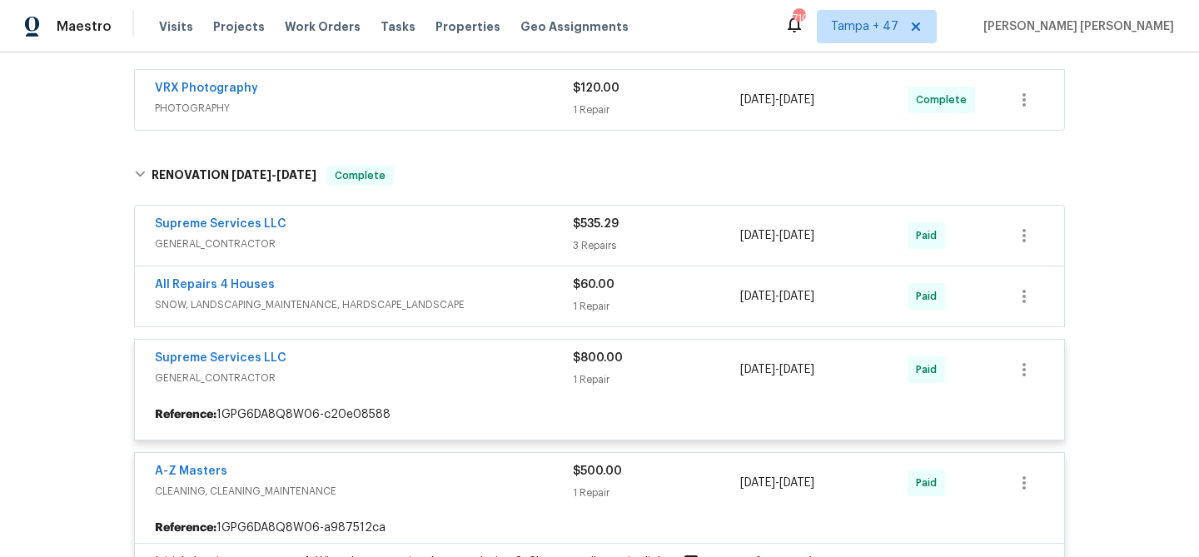
scroll to position [408, 0]
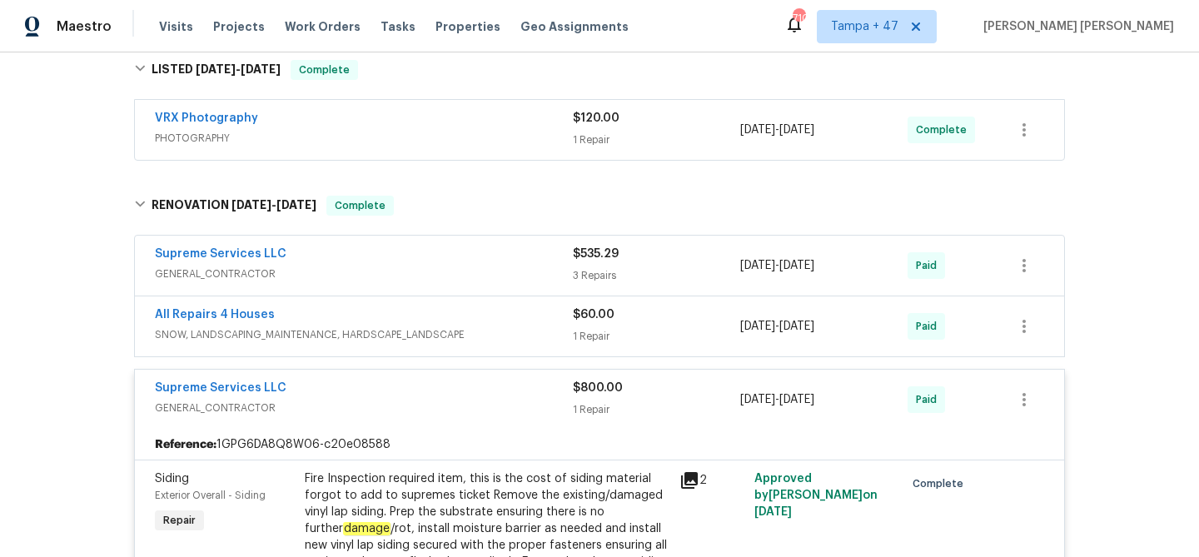
click at [534, 326] on span "SNOW, LANDSCAPING_MAINTENANCE, HARDSCAPE_LANDSCAPE" at bounding box center [364, 334] width 418 height 17
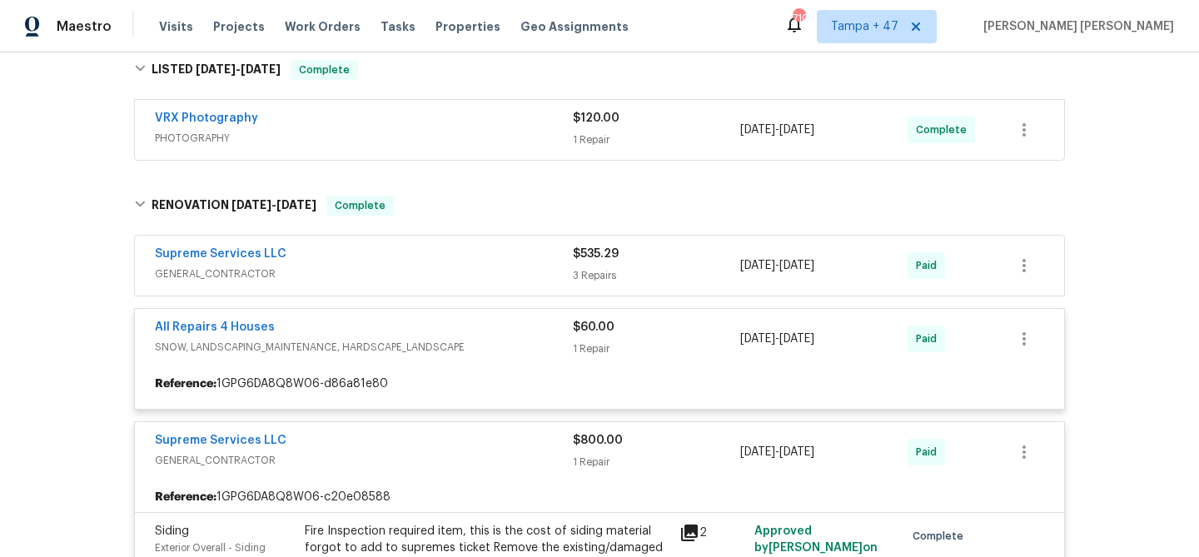
scroll to position [381, 0]
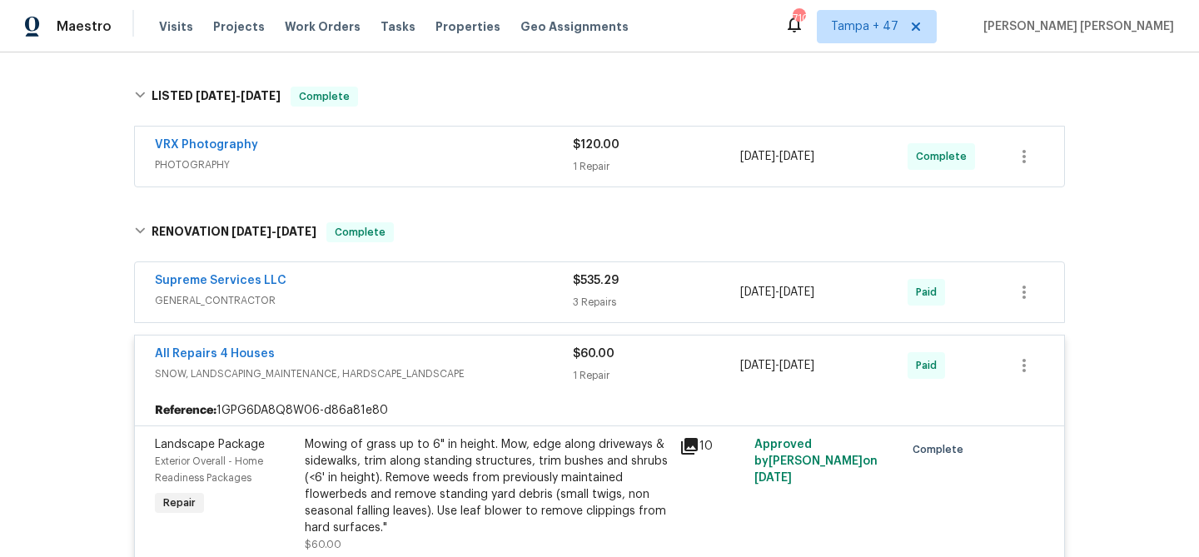
click at [529, 283] on div "Supreme Services LLC" at bounding box center [364, 282] width 418 height 20
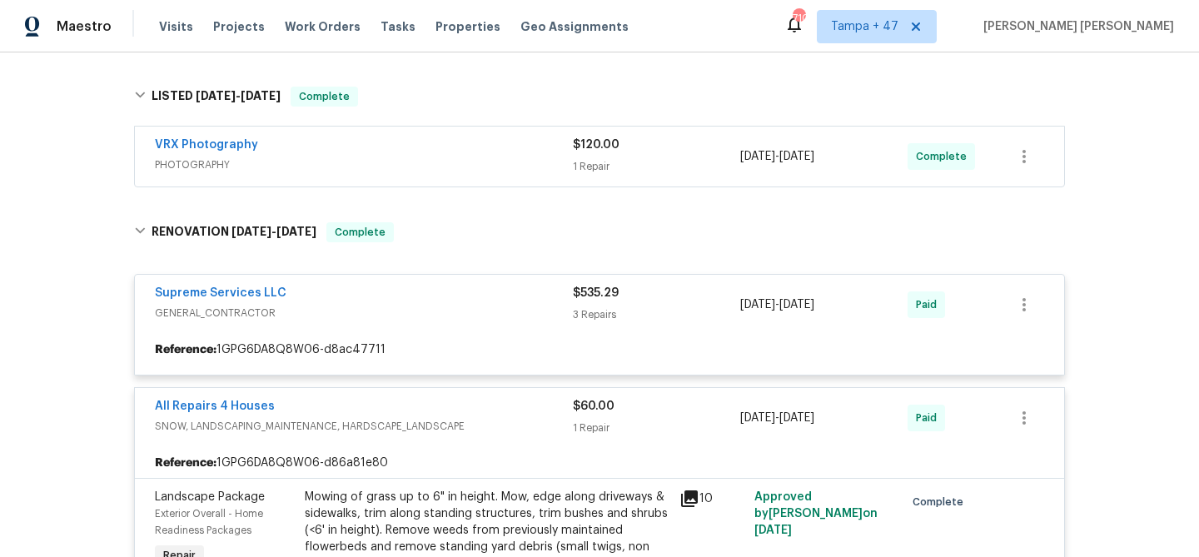
scroll to position [349, 0]
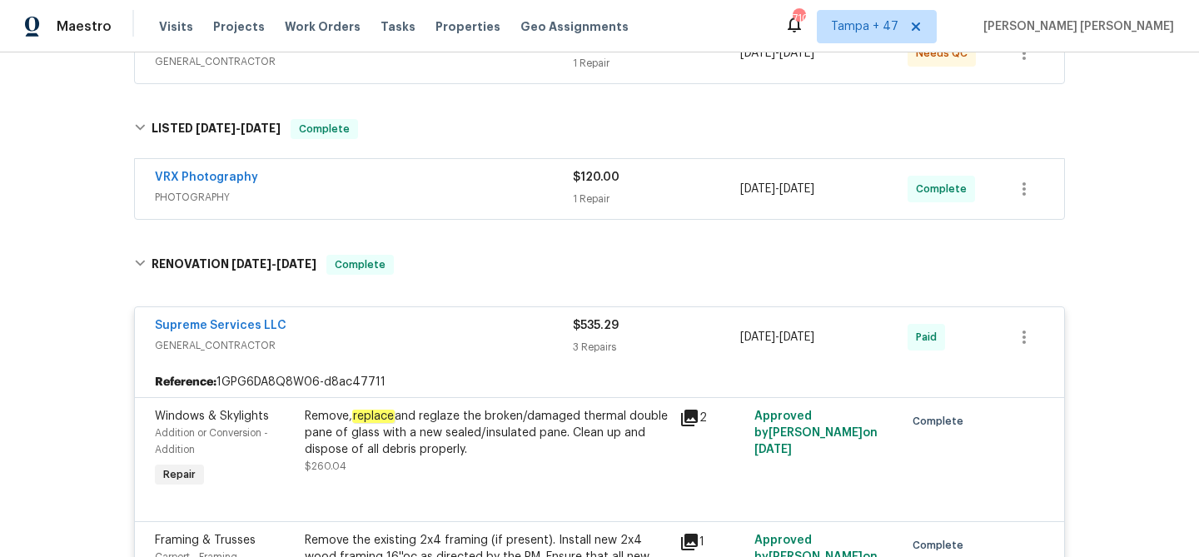
click at [509, 195] on span "PHOTOGRAPHY" at bounding box center [364, 197] width 418 height 17
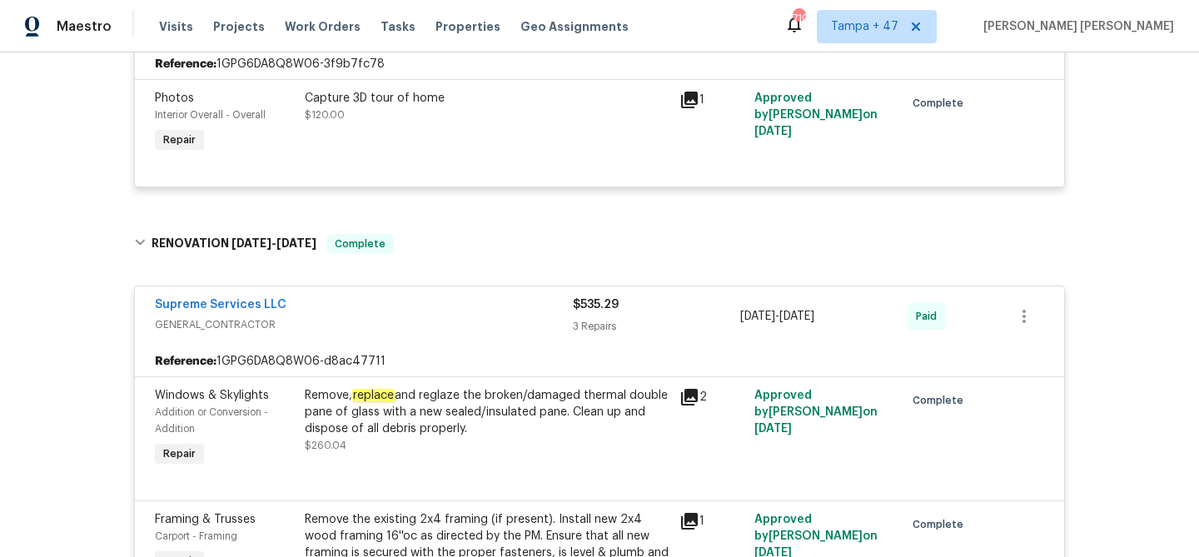
scroll to position [293, 0]
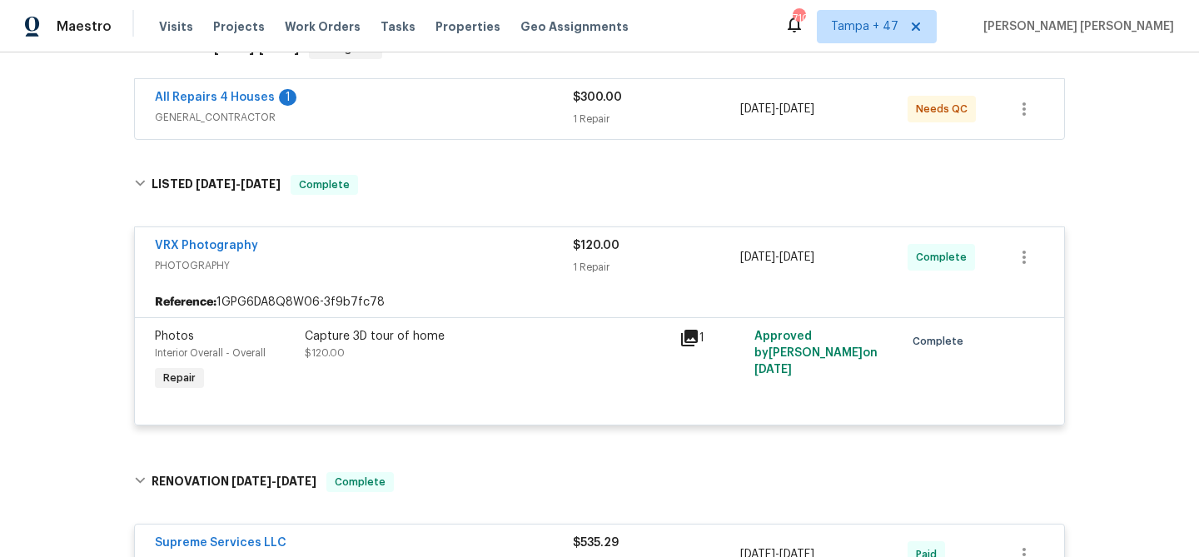
click at [502, 107] on div "All Repairs 4 Houses 1" at bounding box center [364, 99] width 418 height 20
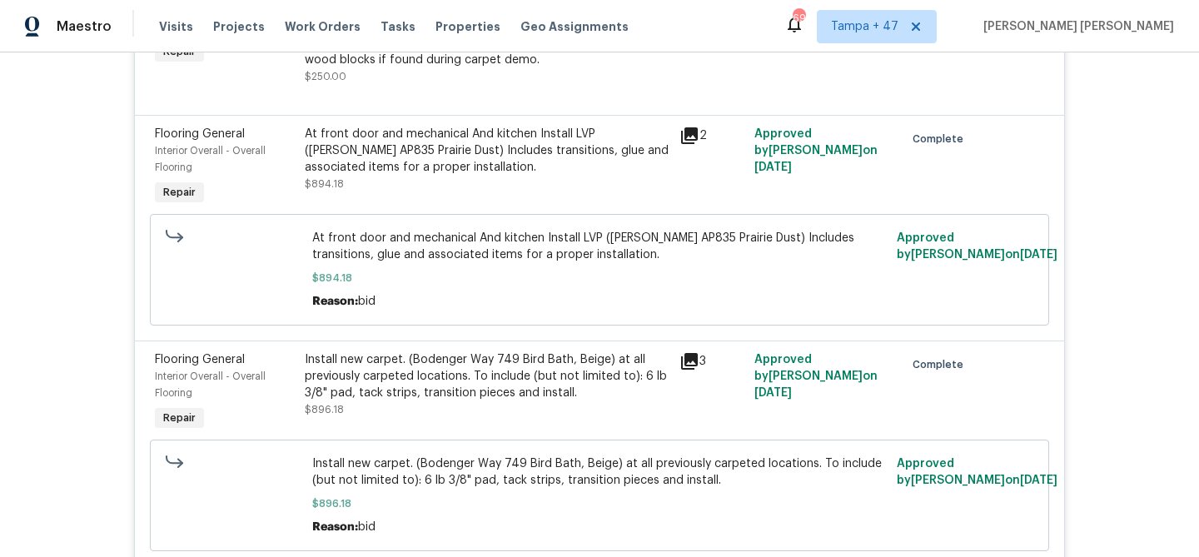
scroll to position [4510, 0]
click at [528, 137] on div "At front door and mechanical And kitchen Install LVP (Knighton AP835 Prairie Du…" at bounding box center [487, 149] width 365 height 50
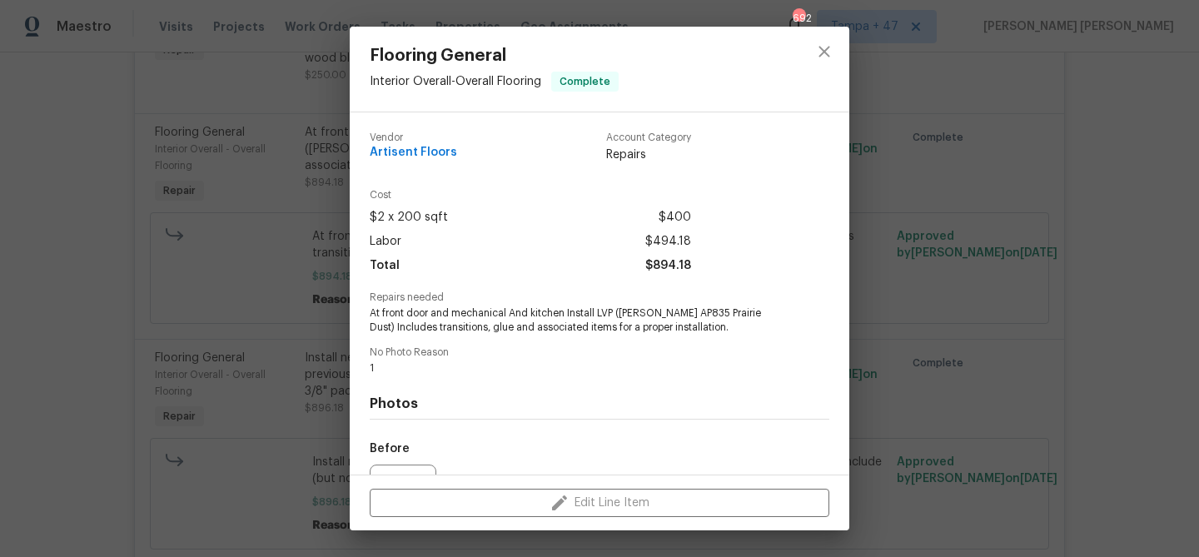
click at [389, 316] on span "At front door and mechanical And kitchen Install LVP (Knighton AP835 Prairie Du…" at bounding box center [577, 320] width 414 height 28
click at [412, 315] on span "At front door and mechanical And kitchen Install LVP (Knighton AP835 Prairie Du…" at bounding box center [577, 320] width 414 height 28
copy span "front door"
